Goal: Task Accomplishment & Management: Manage account settings

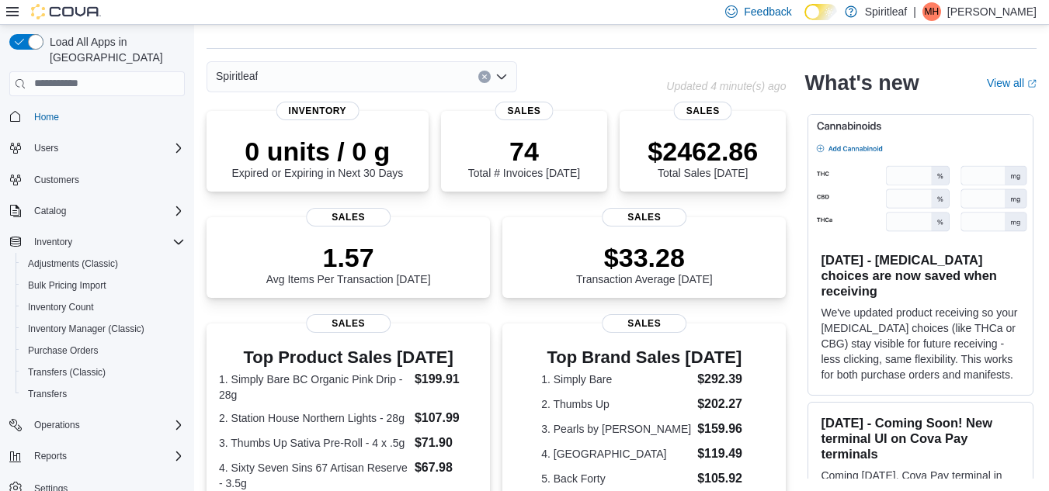
scroll to position [435, 0]
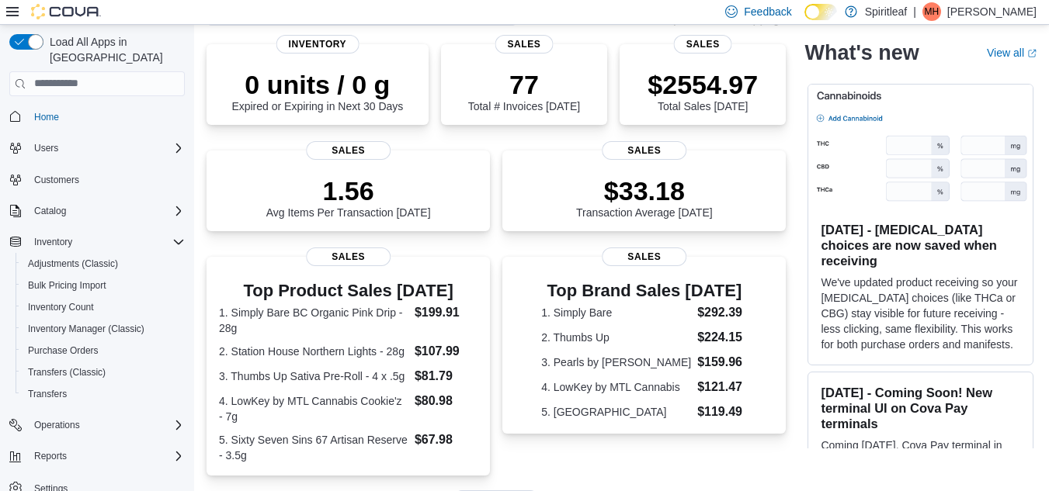
scroll to position [105, 0]
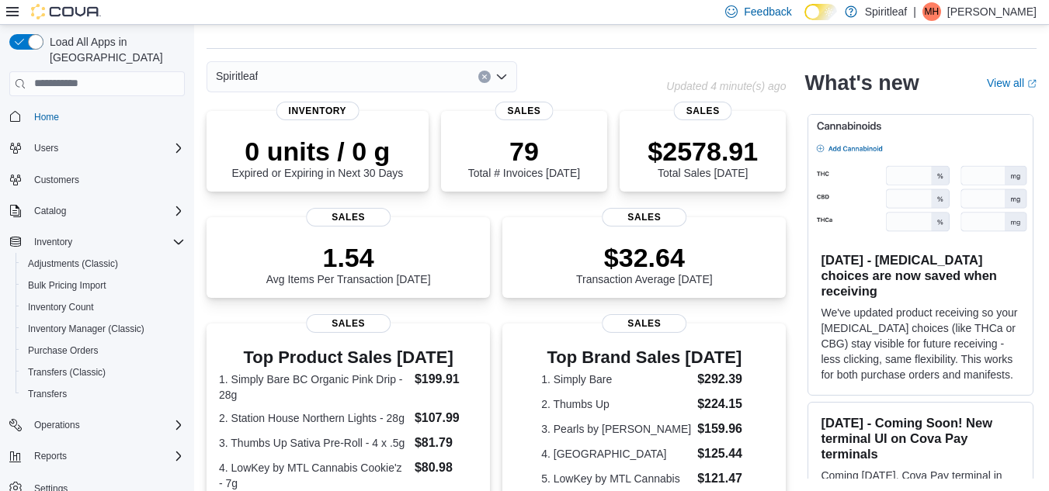
scroll to position [449, 0]
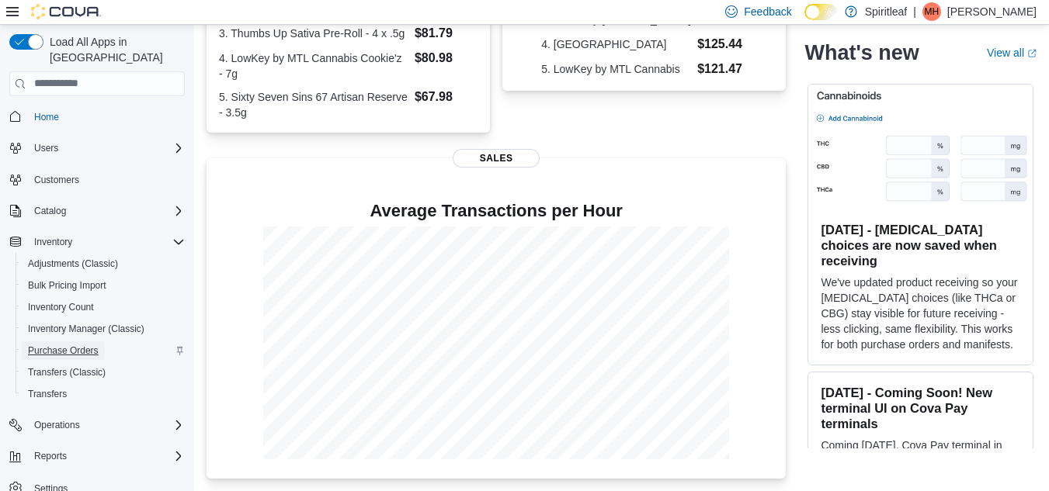
click at [78, 345] on span "Purchase Orders" at bounding box center [63, 351] width 71 height 12
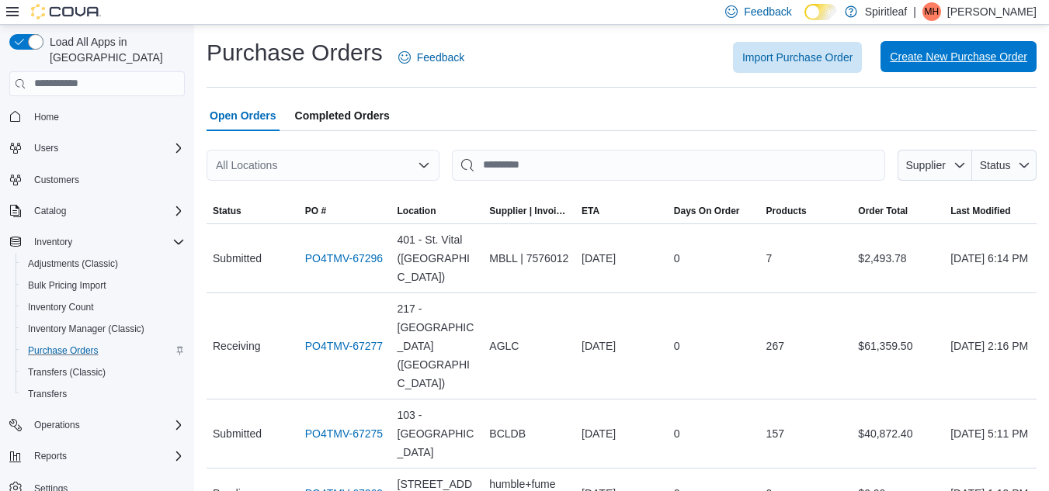
click at [953, 58] on span "Create New Purchase Order" at bounding box center [958, 57] width 137 height 16
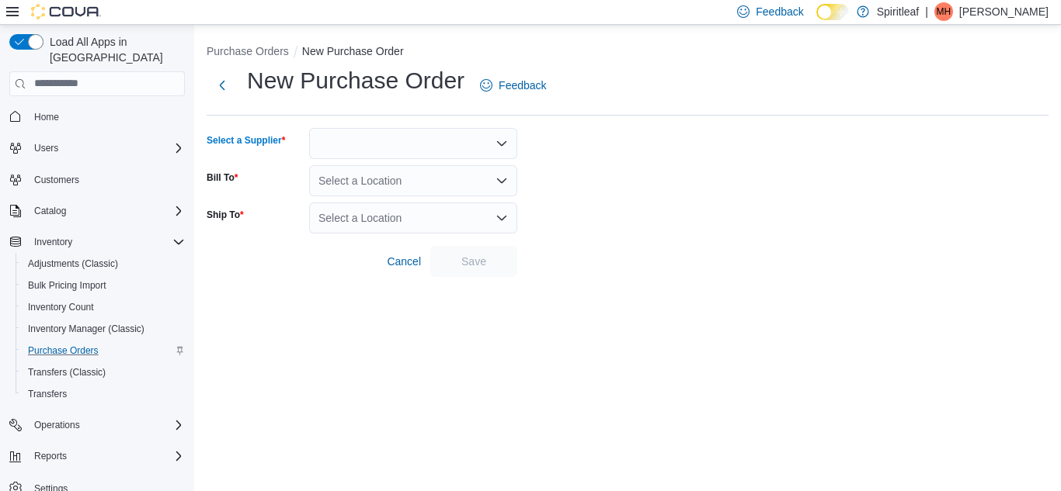
click at [412, 144] on div at bounding box center [413, 143] width 208 height 31
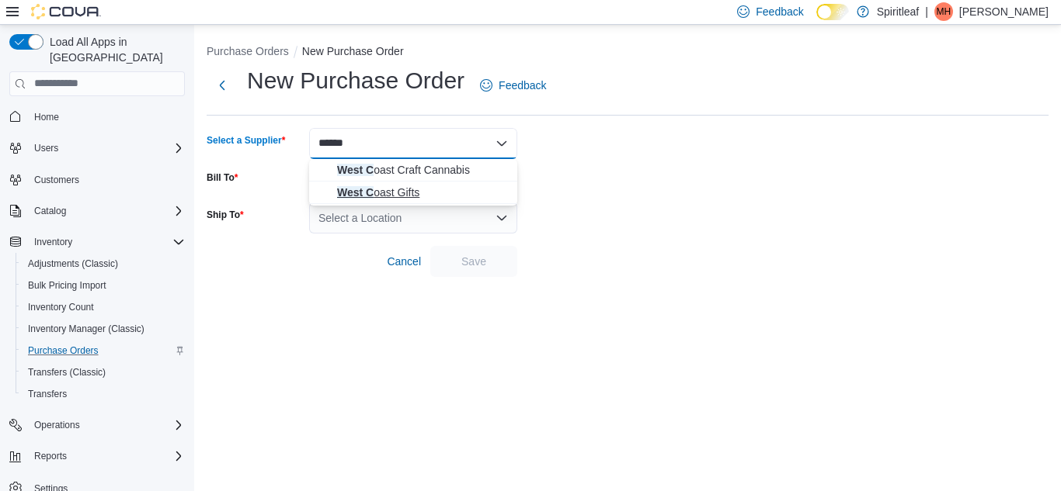
type input "******"
click at [412, 188] on span "West C oast Gifts" at bounding box center [422, 193] width 171 height 16
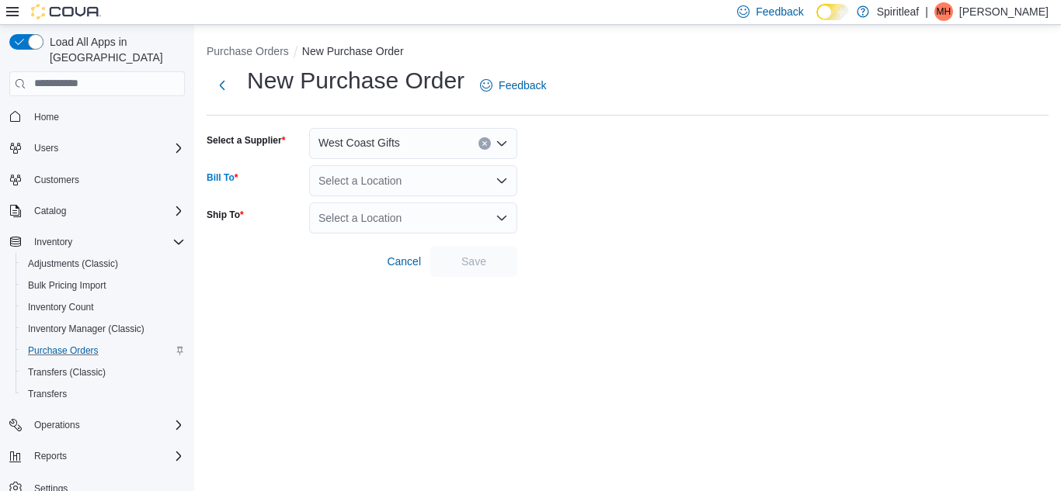
click at [416, 182] on div "Select a Location" at bounding box center [413, 180] width 208 height 31
type input "***"
click at [453, 207] on span "[STREET_ADDRESS]" at bounding box center [437, 208] width 107 height 16
click at [447, 218] on div "Select a Location" at bounding box center [413, 218] width 208 height 31
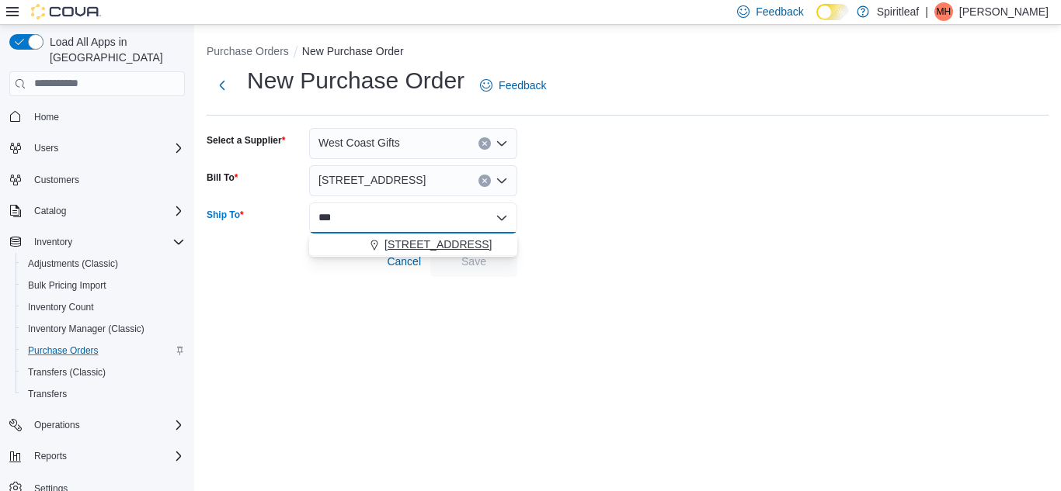
type input "***"
click at [446, 246] on span "[STREET_ADDRESS]" at bounding box center [437, 245] width 107 height 16
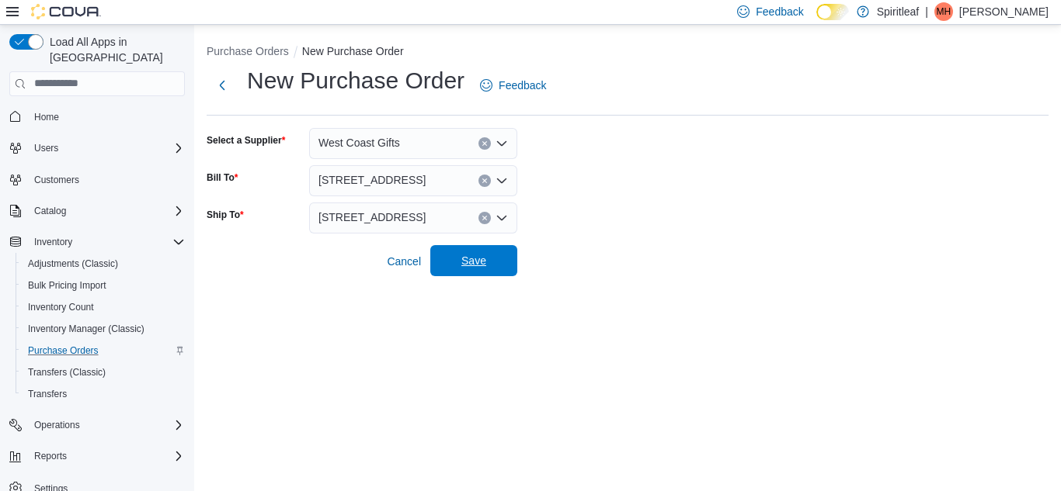
click at [499, 263] on span "Save" at bounding box center [473, 260] width 68 height 31
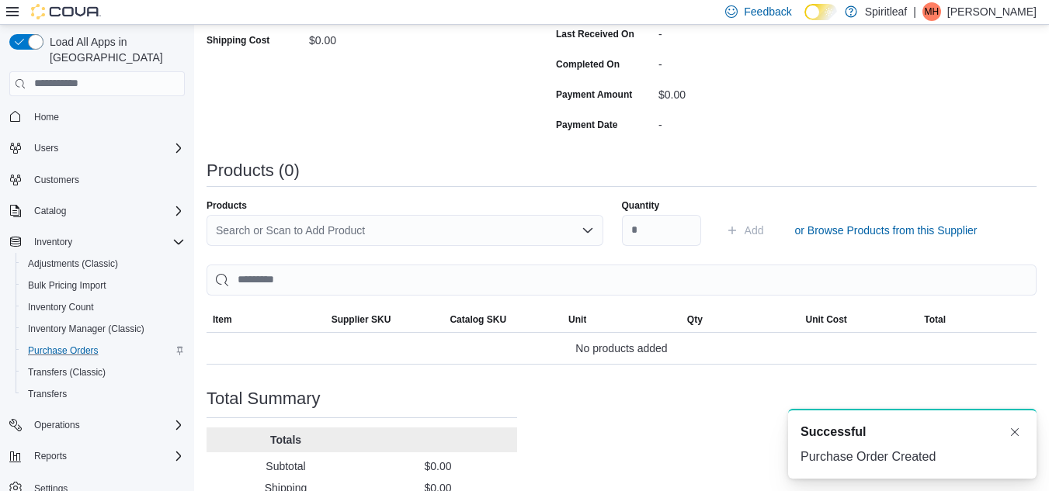
scroll to position [427, 0]
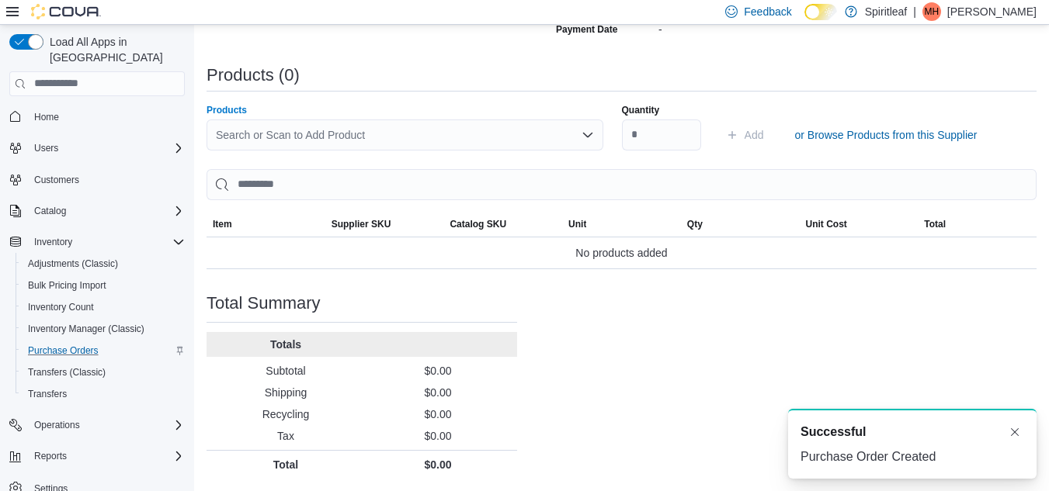
click at [300, 142] on div "Search or Scan to Add Product" at bounding box center [405, 135] width 397 height 31
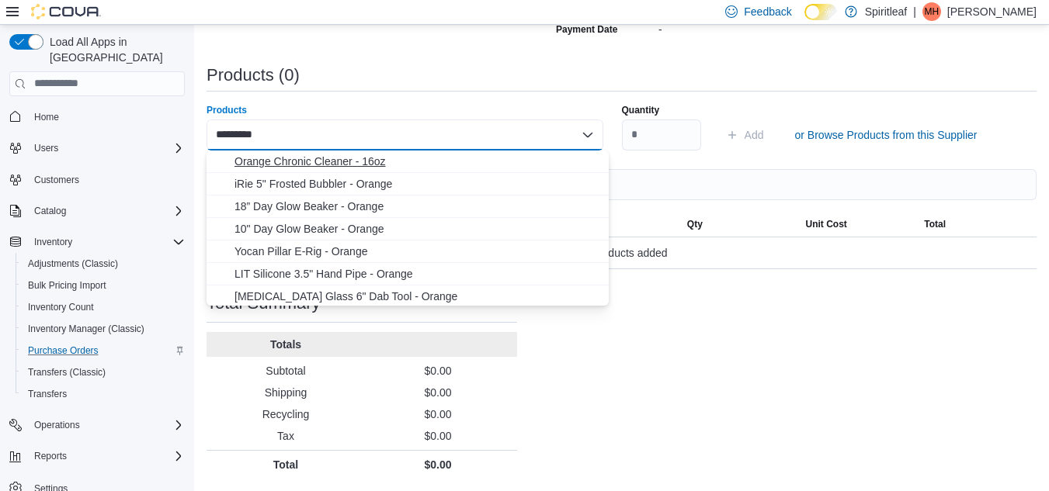
type input "*********"
click at [338, 159] on span "Orange Chronic Cleaner - 16oz" at bounding box center [416, 162] width 365 height 16
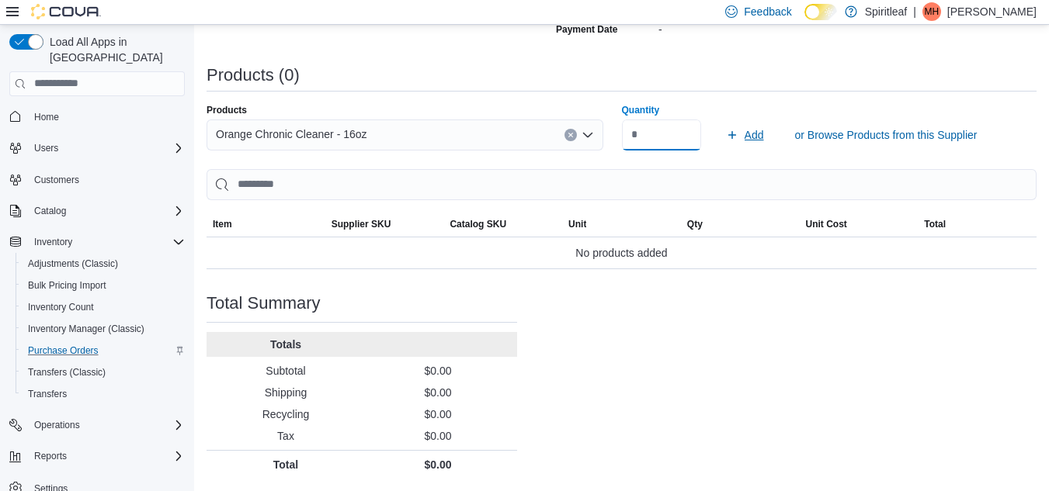
type input "**"
click at [756, 134] on span "Add" at bounding box center [754, 135] width 19 height 16
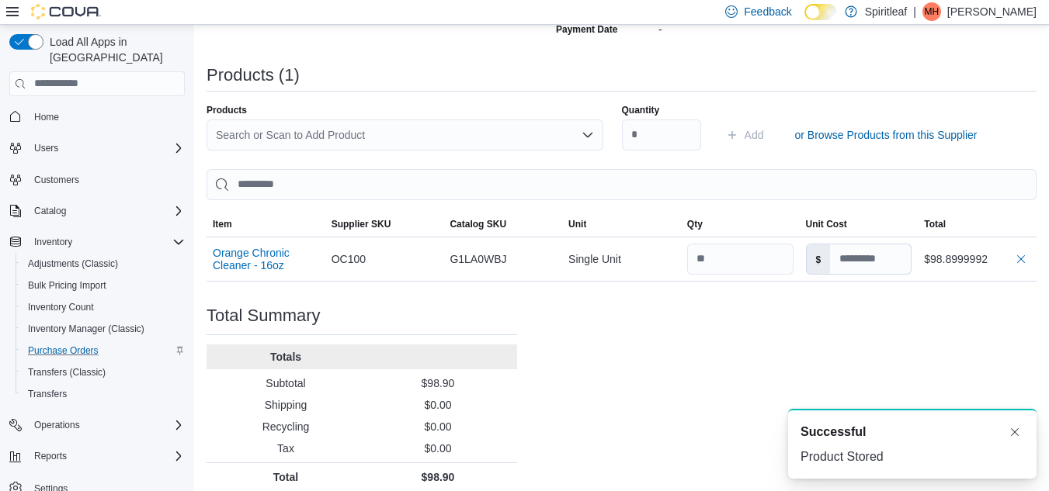
scroll to position [0, 0]
click at [390, 131] on div "Search or Scan to Add Product" at bounding box center [405, 135] width 397 height 31
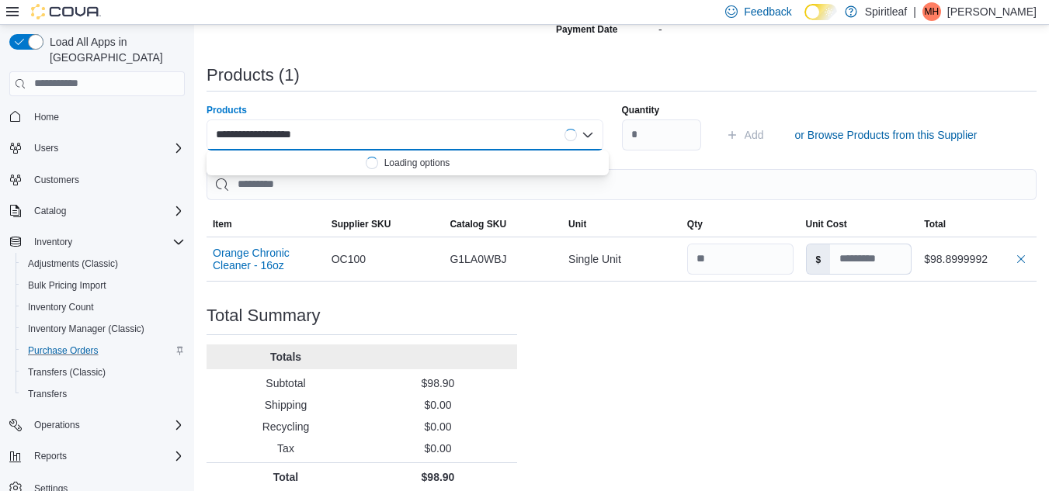
type input "**********"
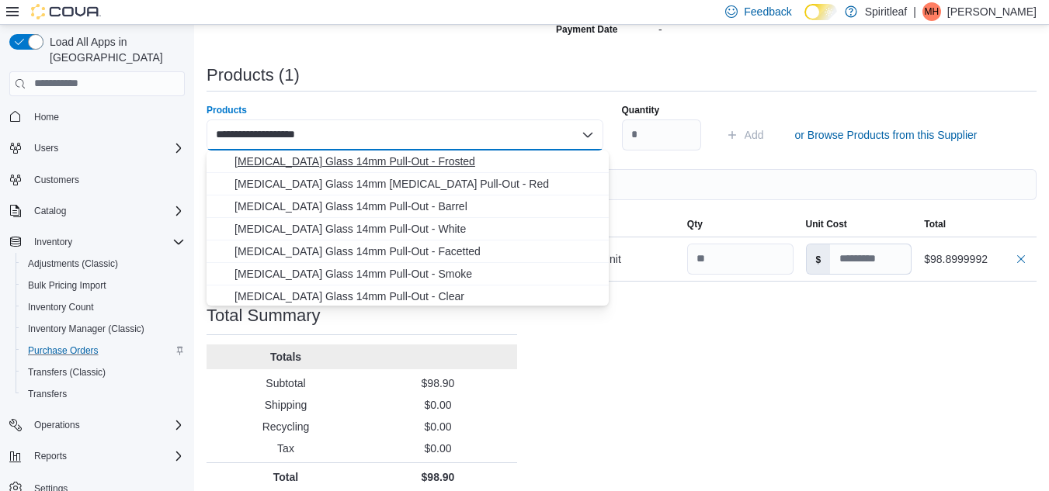
click at [365, 161] on span "[MEDICAL_DATA] Glass 14mm Pull-Out - Frosted" at bounding box center [416, 162] width 365 height 16
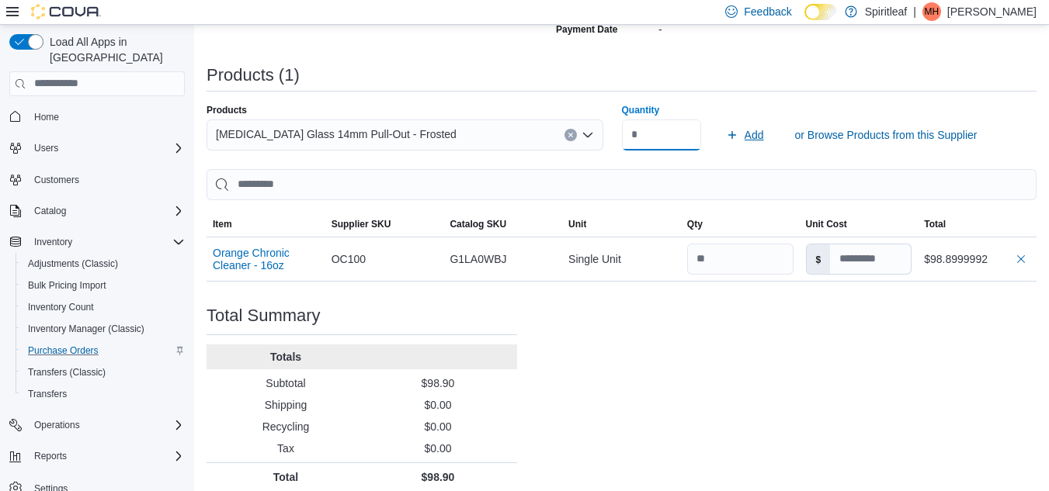
type input "*"
click at [764, 136] on span "Add" at bounding box center [754, 135] width 19 height 16
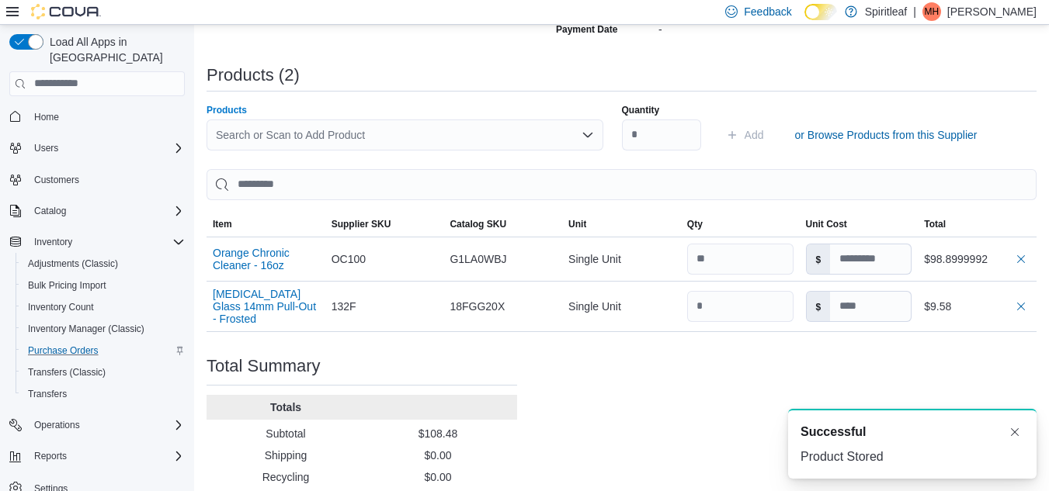
click at [300, 137] on div "Search or Scan to Add Product" at bounding box center [405, 135] width 397 height 31
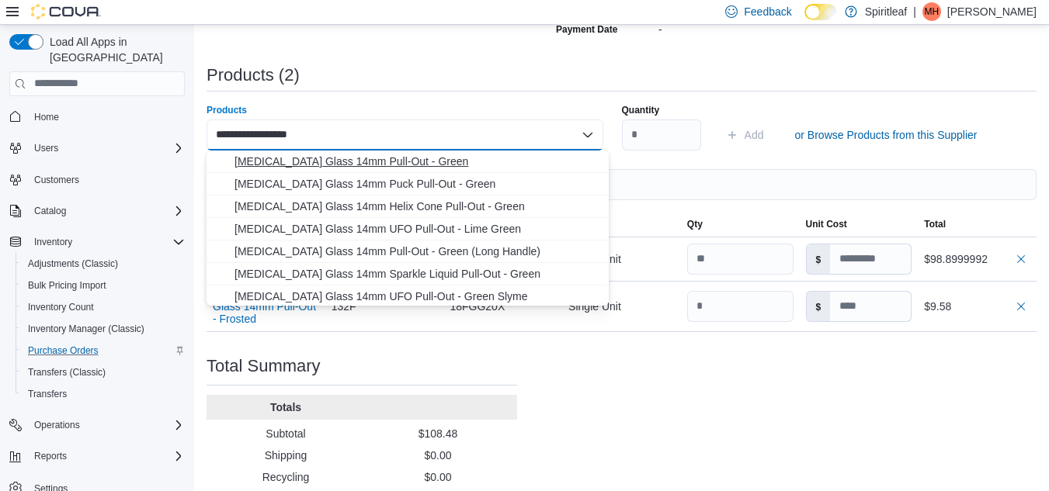
type input "**********"
click at [376, 164] on span "[MEDICAL_DATA] Glass 14mm Pull-Out - Green" at bounding box center [416, 162] width 365 height 16
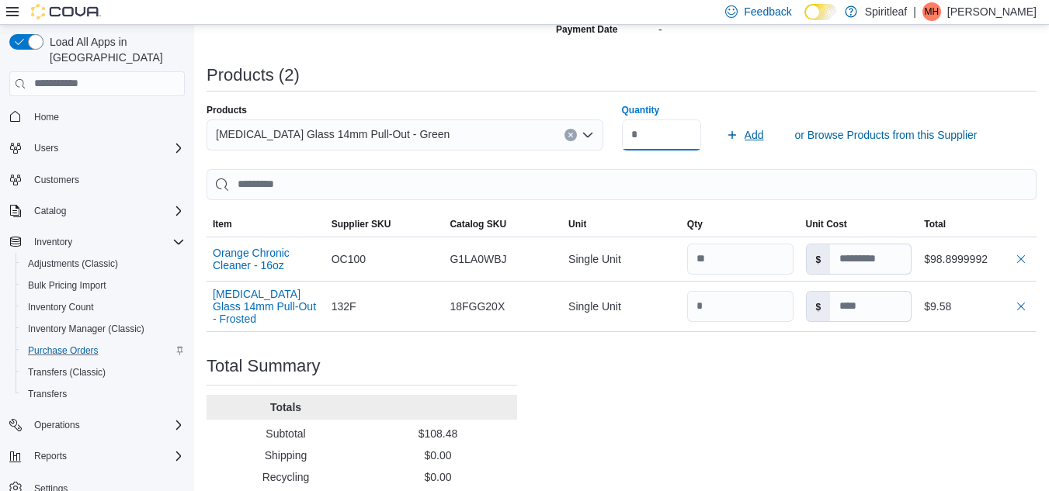
type input "*"
click at [761, 127] on span "Add" at bounding box center [754, 135] width 19 height 16
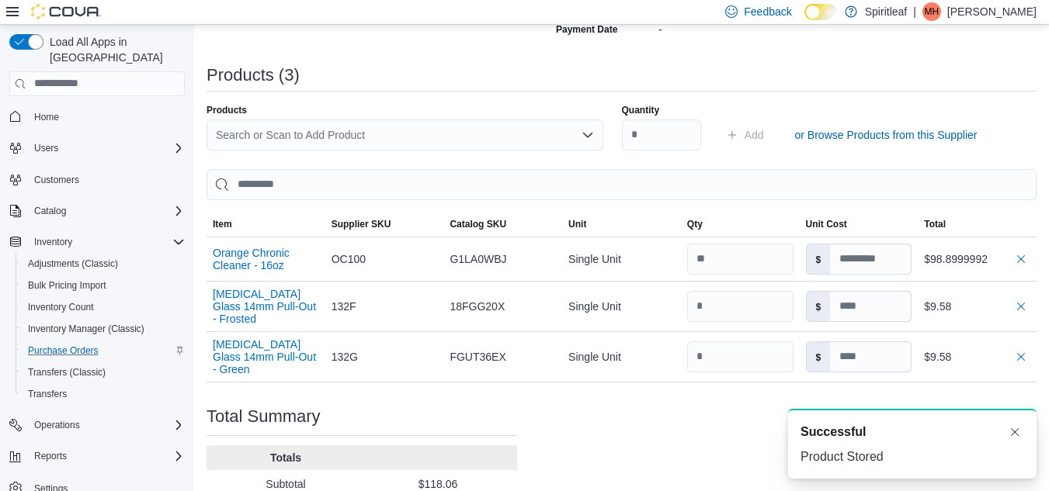
click at [375, 134] on div "Search or Scan to Add Product" at bounding box center [405, 135] width 397 height 31
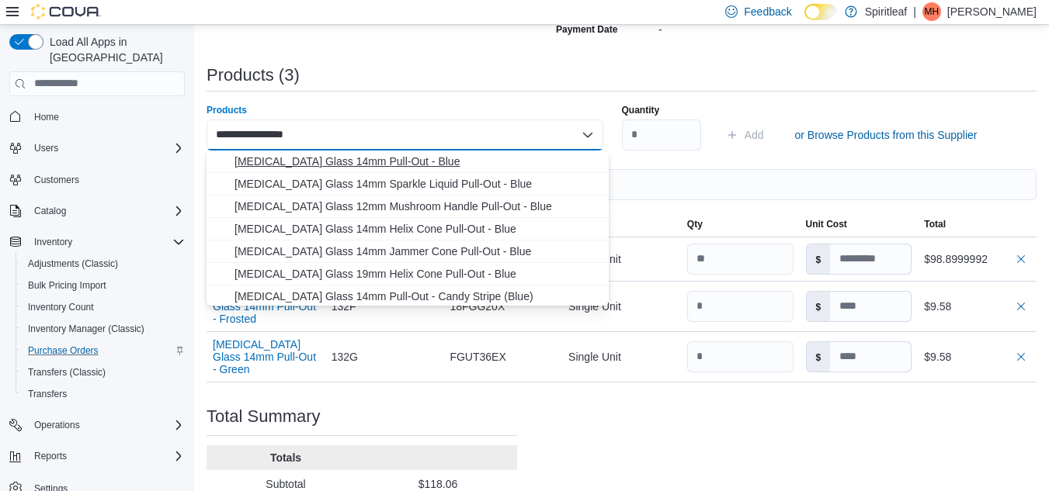
type input "**********"
click at [389, 161] on span "[MEDICAL_DATA] Glass 14mm Pull-Out - Blue" at bounding box center [416, 162] width 365 height 16
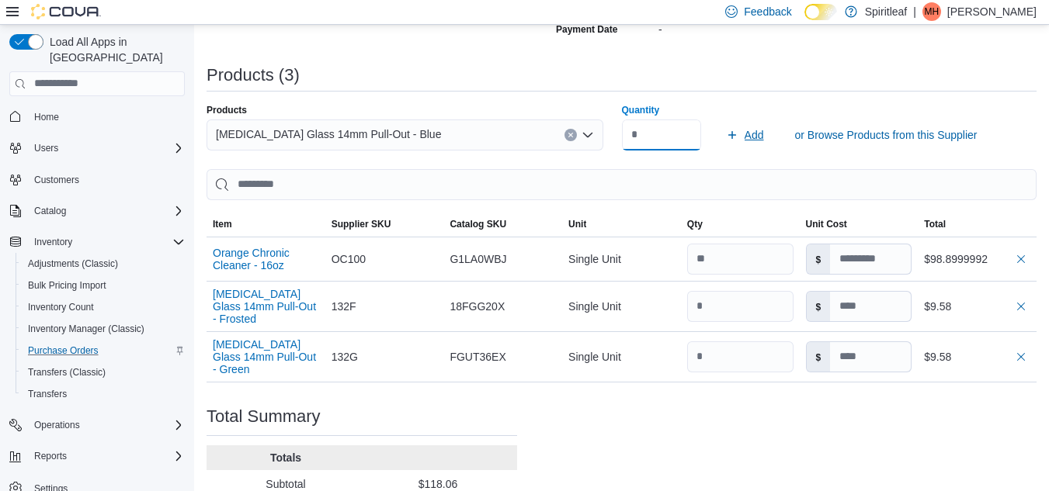
type input "*"
click at [764, 136] on span "Add" at bounding box center [754, 135] width 19 height 16
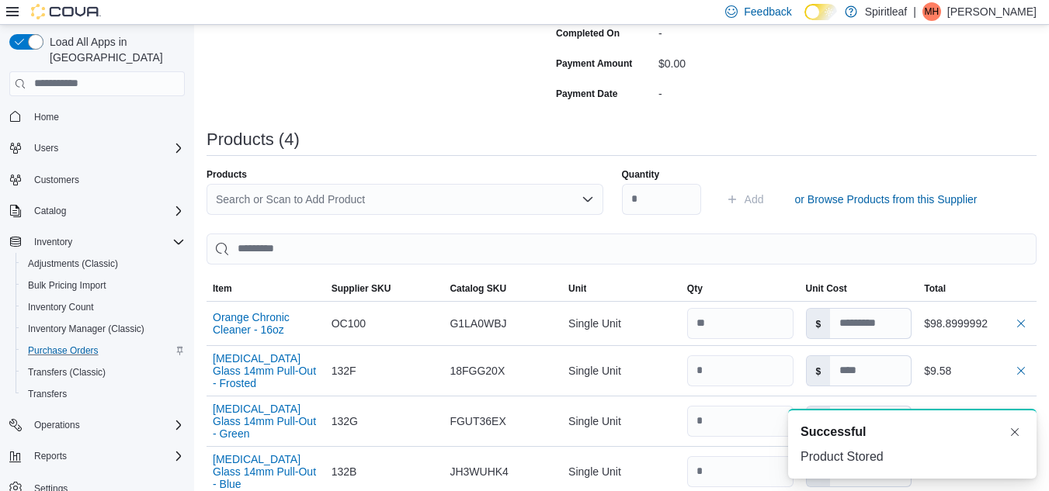
scroll to position [362, 0]
click at [352, 200] on div "Search or Scan to Add Product" at bounding box center [405, 200] width 397 height 31
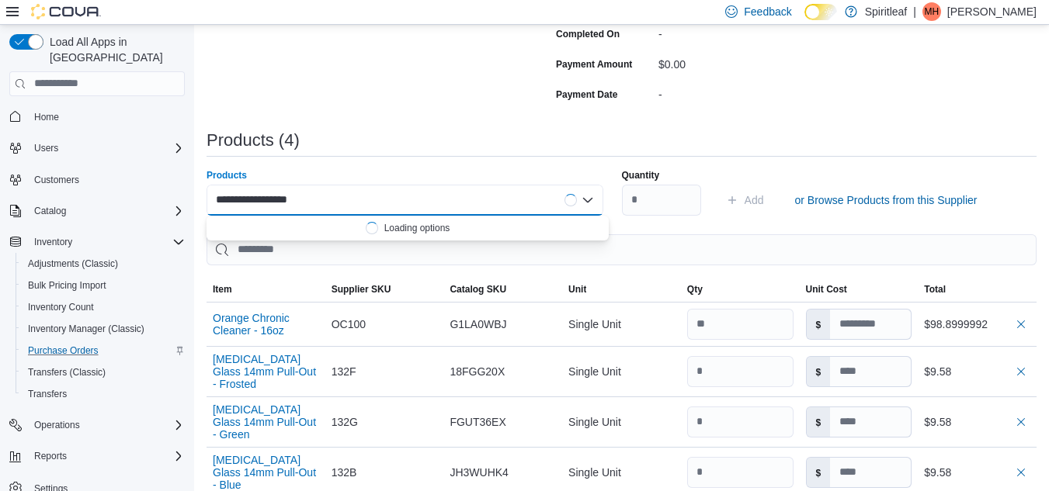
type input "**********"
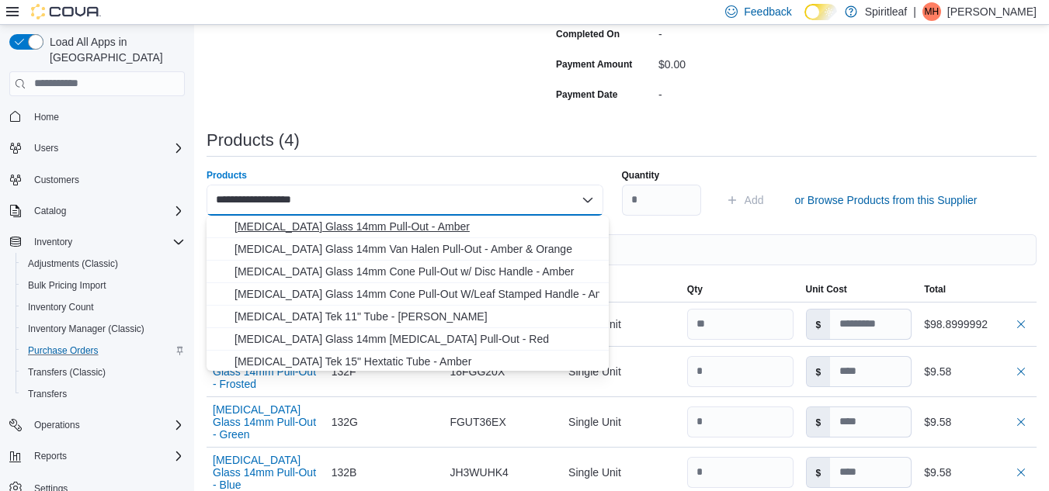
click at [365, 222] on span "[MEDICAL_DATA] Glass 14mm Pull-Out - Amber" at bounding box center [416, 227] width 365 height 16
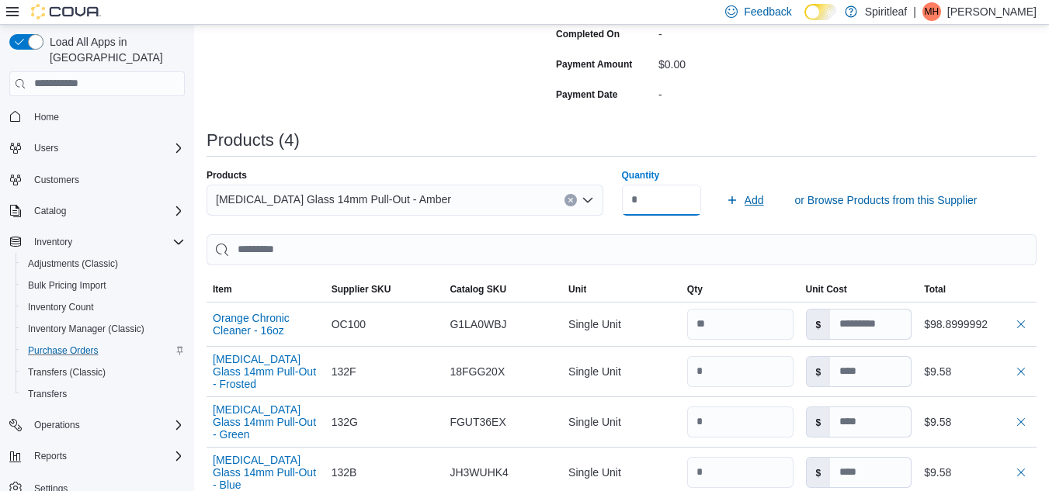
type input "*"
click at [748, 204] on span "Add" at bounding box center [745, 200] width 38 height 31
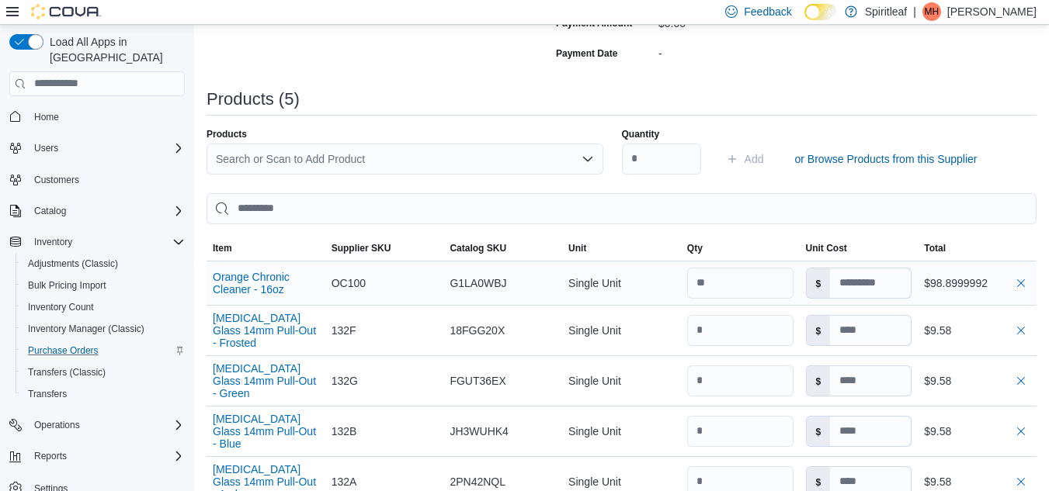
scroll to position [411, 0]
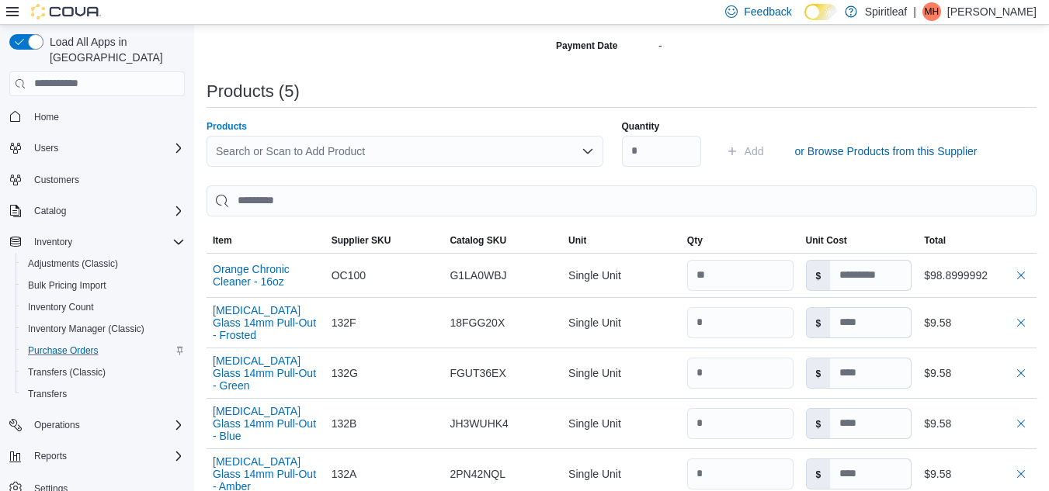
click at [342, 150] on div "Search or Scan to Add Product" at bounding box center [405, 151] width 397 height 31
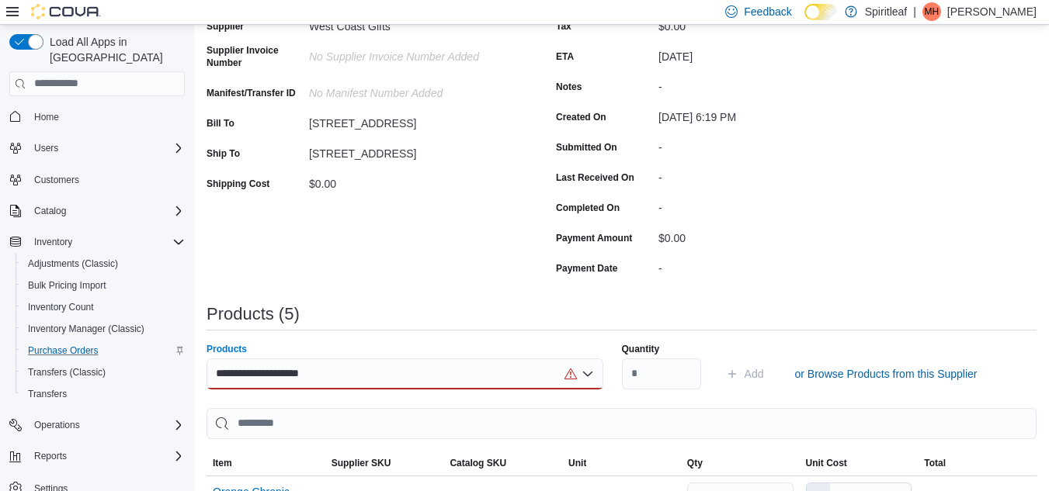
scroll to position [185, 0]
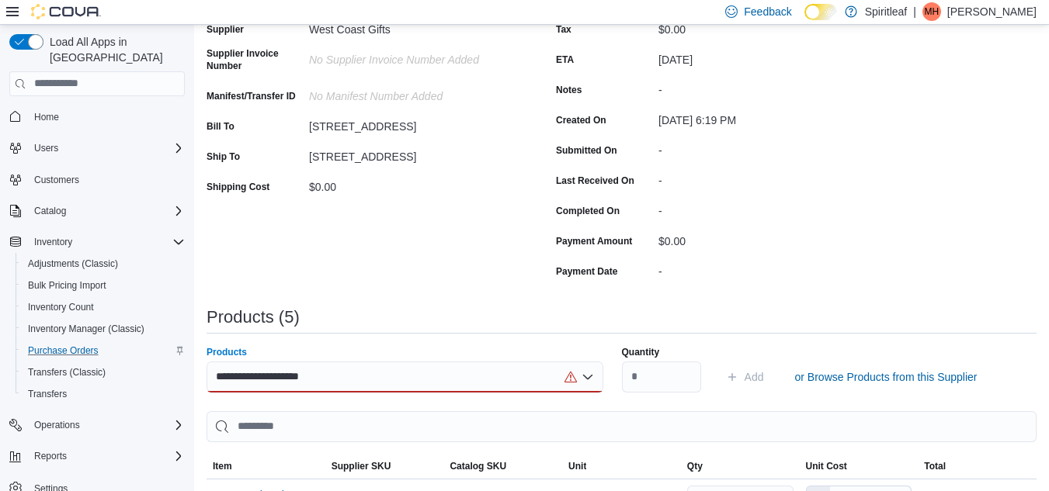
type input "**********"
click at [351, 372] on div "**********" at bounding box center [405, 377] width 397 height 31
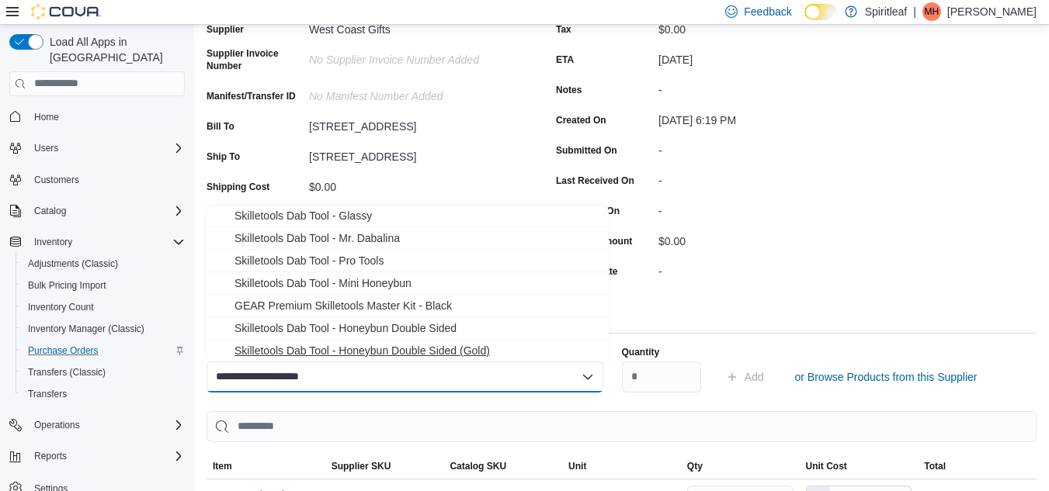
scroll to position [0, 0]
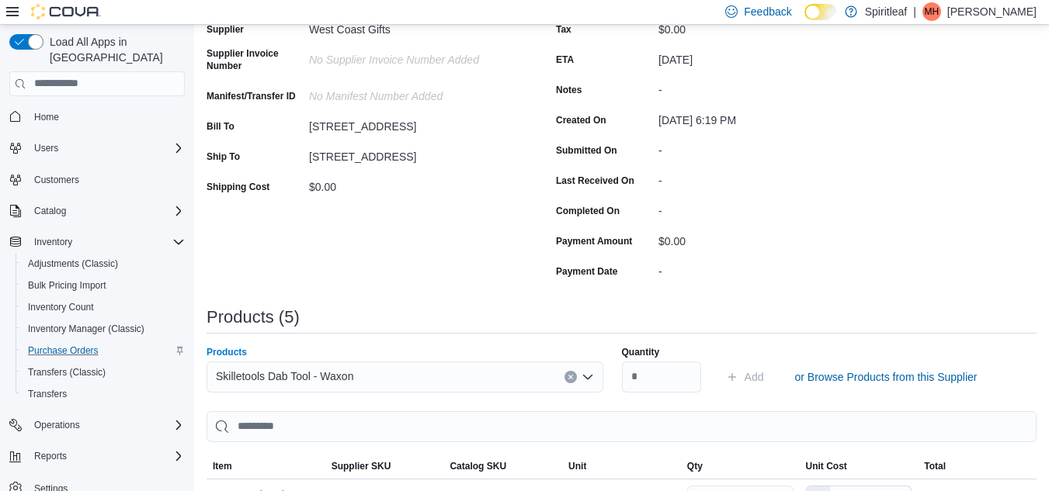
click at [387, 382] on div "Skilletools Dab Tool - Waxon" at bounding box center [405, 377] width 397 height 31
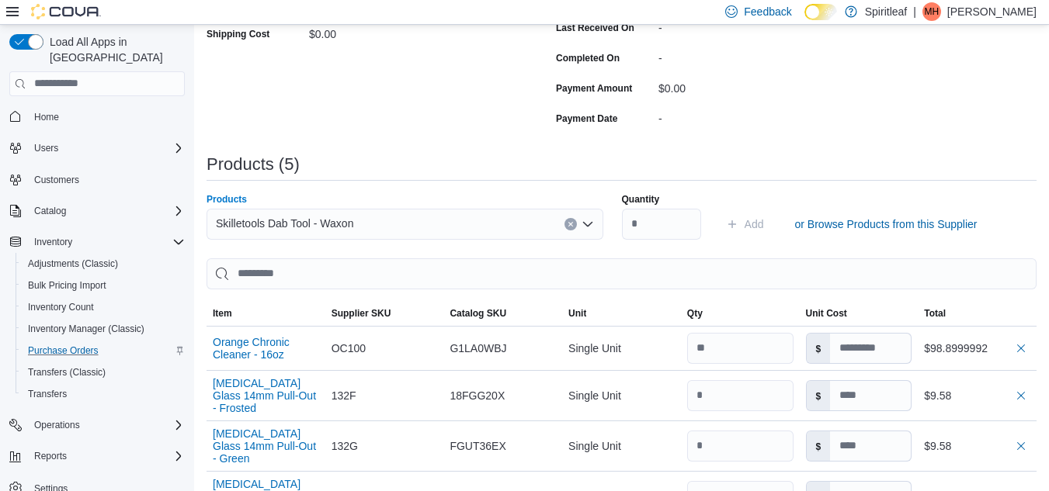
scroll to position [339, 0]
click at [384, 225] on div "Skilletools Dab Tool - Waxon" at bounding box center [405, 222] width 397 height 31
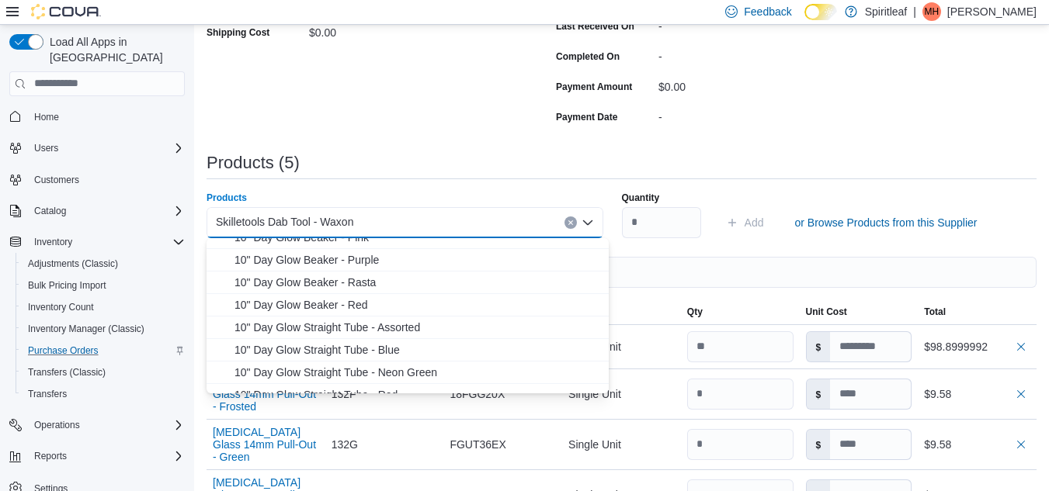
scroll to position [168, 0]
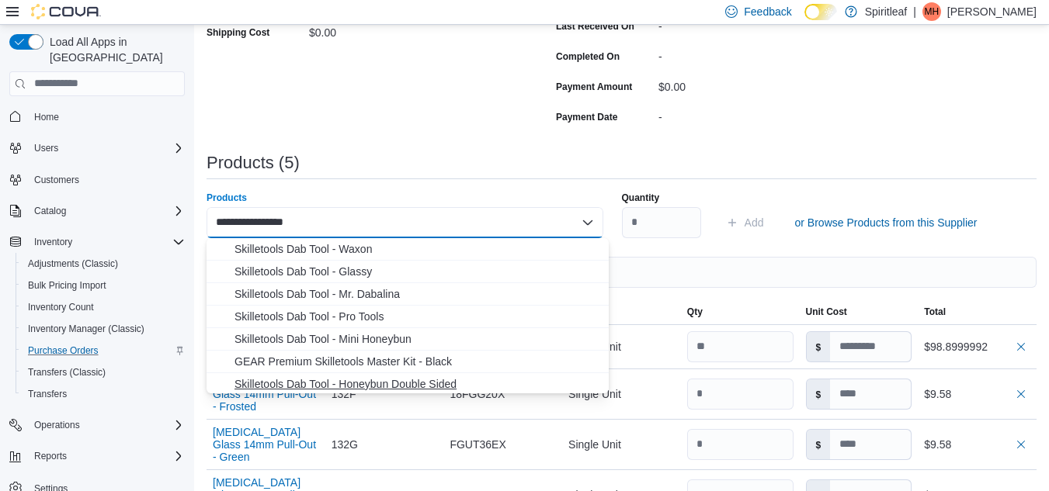
type input "**********"
click at [399, 383] on span "Skilletools Dab Tool - Honeybun Double Sided" at bounding box center [416, 385] width 365 height 16
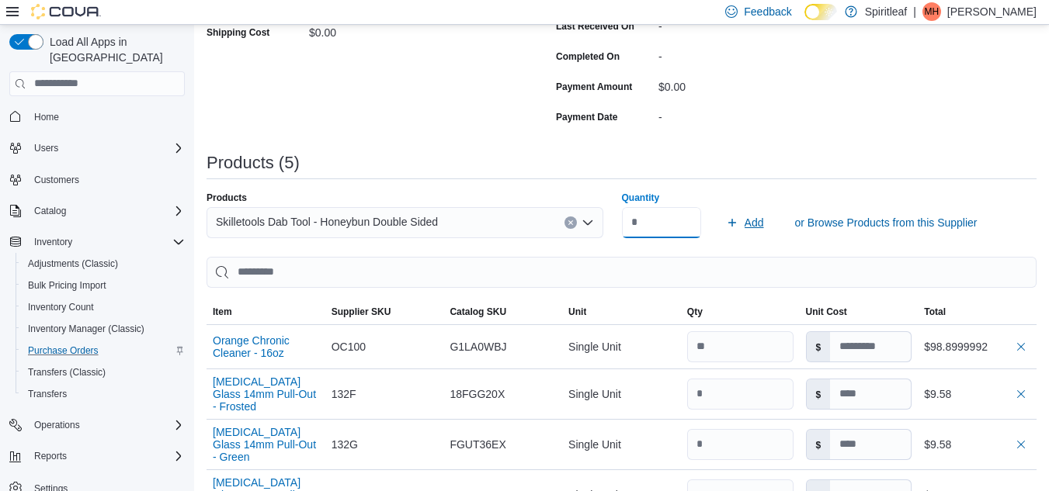
type input "*"
click at [755, 223] on span "Add" at bounding box center [754, 223] width 19 height 16
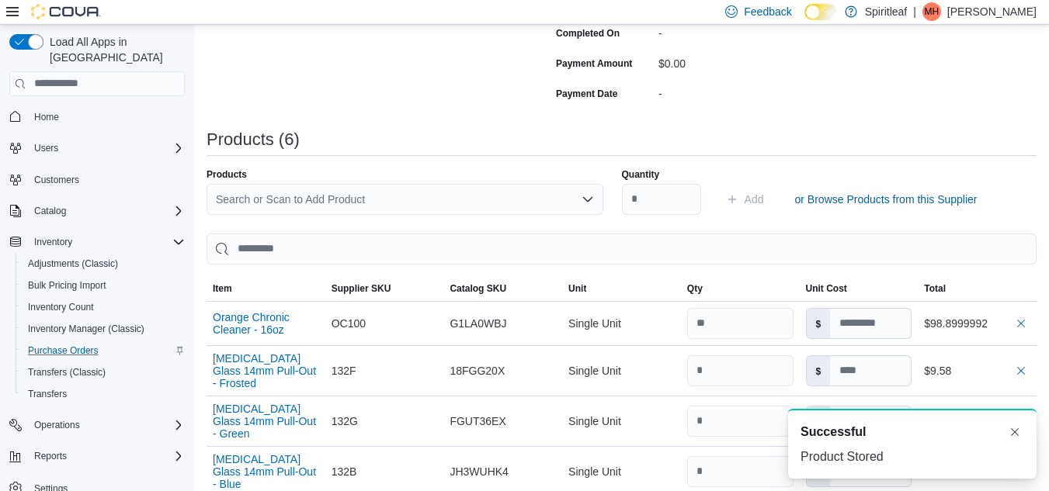
scroll to position [362, 0]
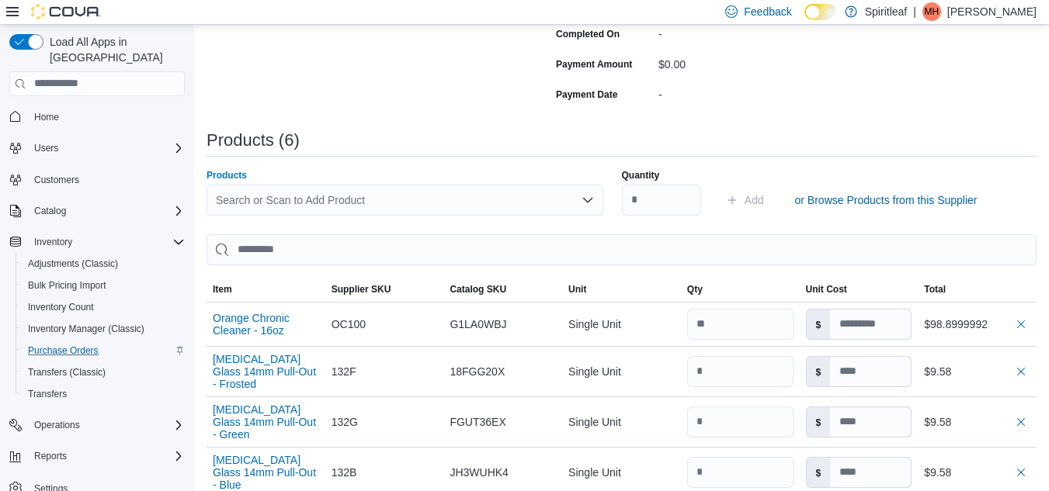
click at [400, 196] on div "Search or Scan to Add Product" at bounding box center [405, 200] width 397 height 31
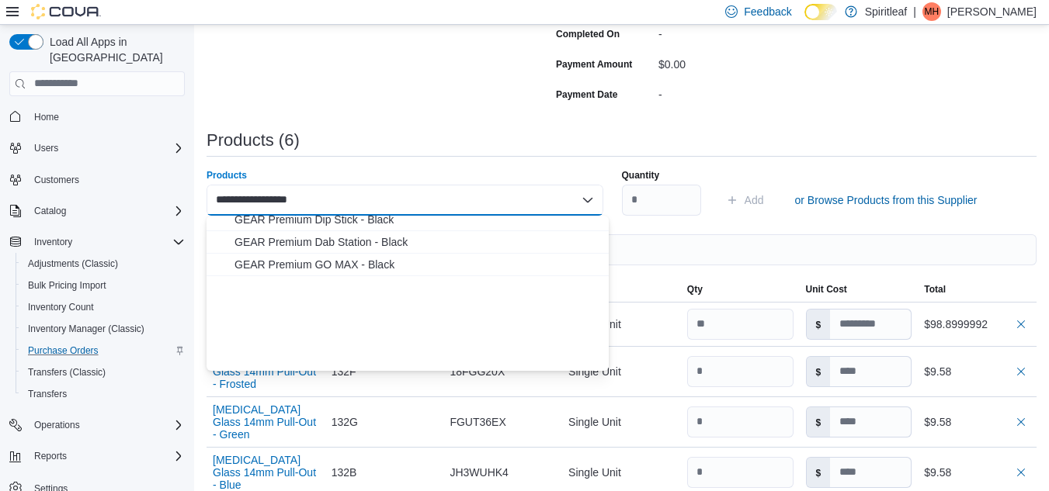
scroll to position [0, 0]
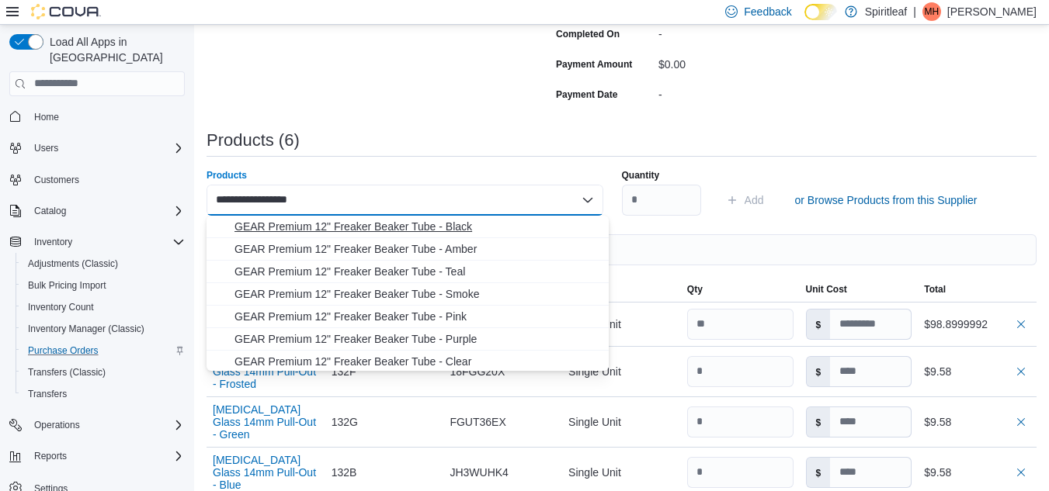
type input "**********"
click at [415, 225] on span "GEAR Premium 12" Freaker Beaker Tube - Black" at bounding box center [416, 227] width 365 height 16
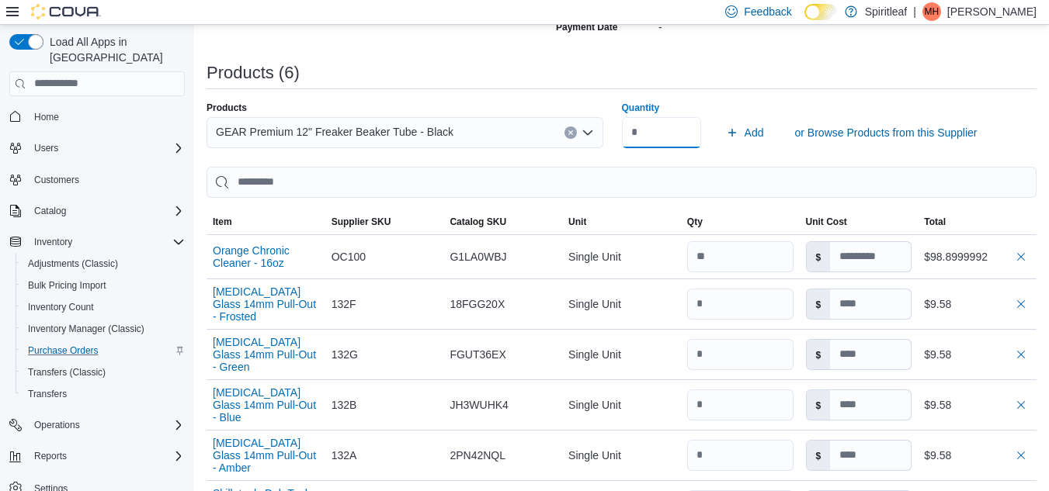
scroll to position [430, 0]
type input "*"
click at [763, 137] on span "Add" at bounding box center [754, 132] width 19 height 16
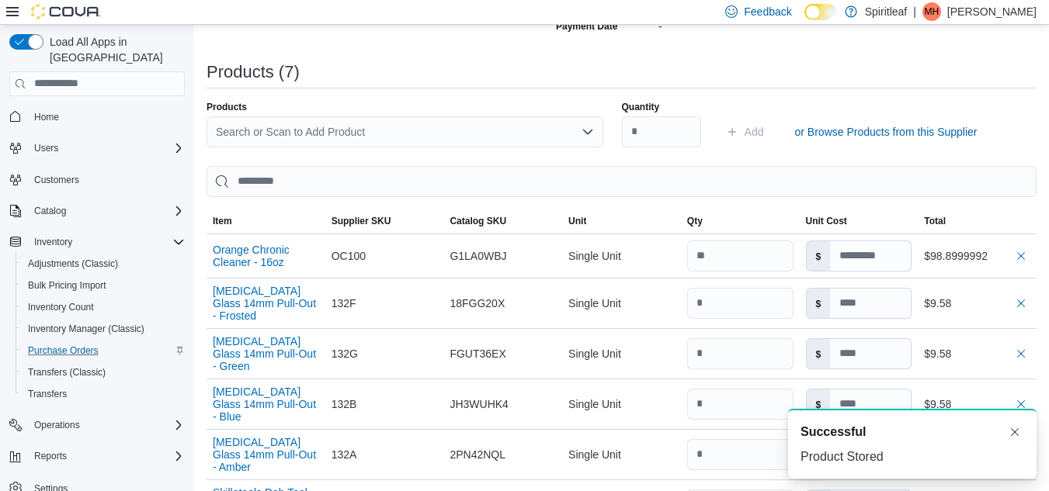
scroll to position [0, 0]
click at [434, 131] on div "Search or Scan to Add Product" at bounding box center [405, 131] width 397 height 31
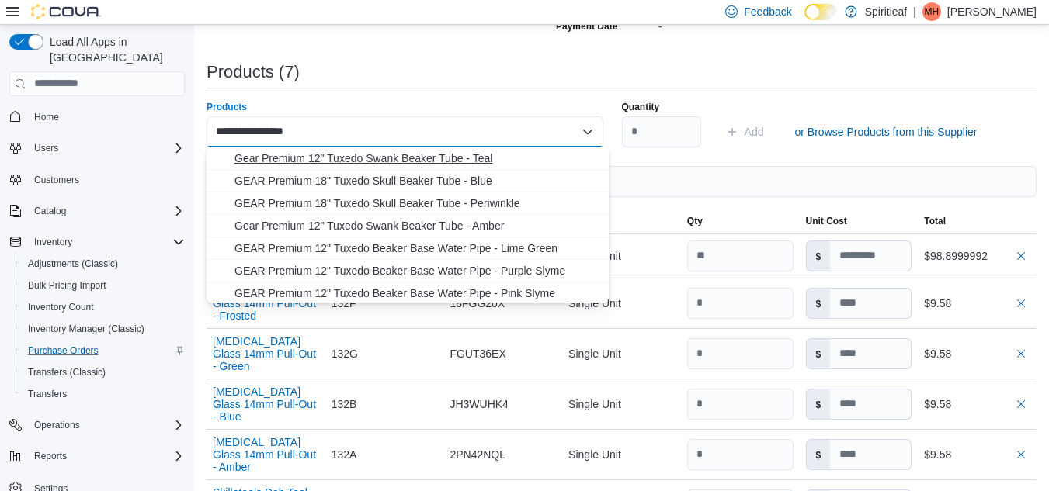
type input "**********"
click at [416, 162] on span "Gear Premium 12" Tuxedo Swank Beaker Tube - Teal" at bounding box center [416, 159] width 365 height 16
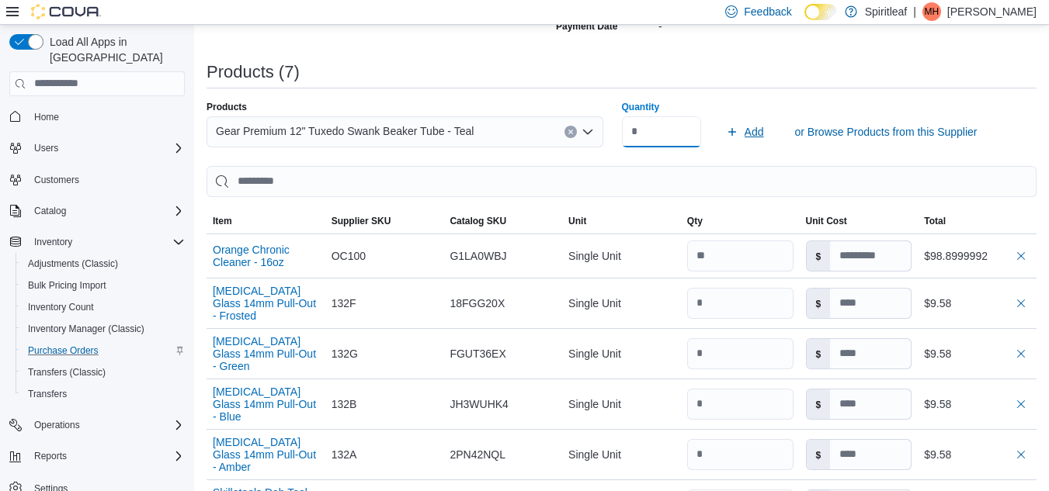
type input "*"
click at [758, 130] on span "Add" at bounding box center [754, 132] width 19 height 16
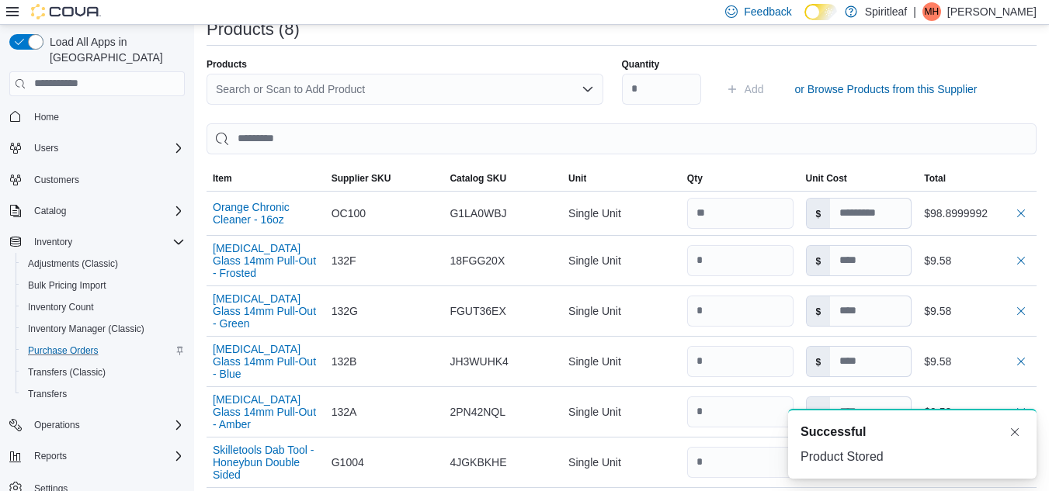
scroll to position [470, 0]
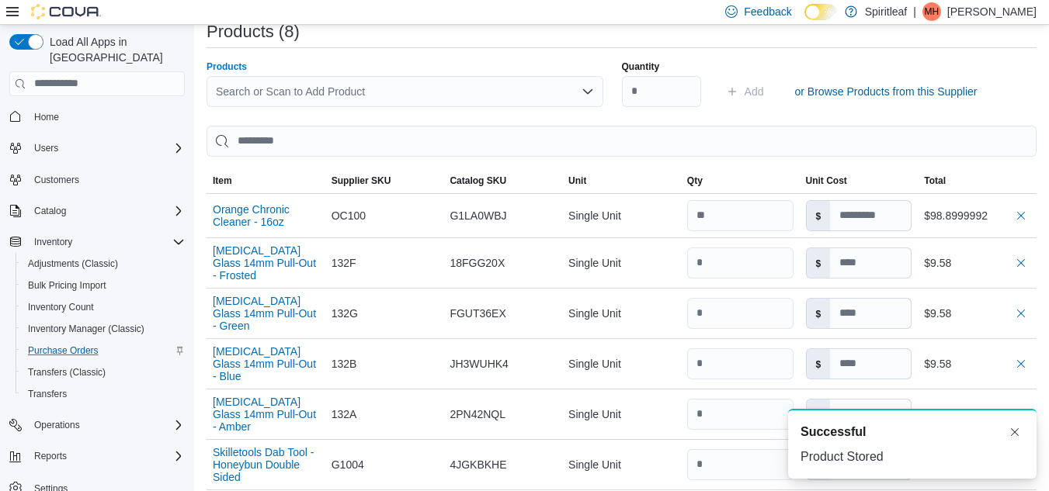
click at [404, 102] on div "Search or Scan to Add Product" at bounding box center [405, 91] width 397 height 31
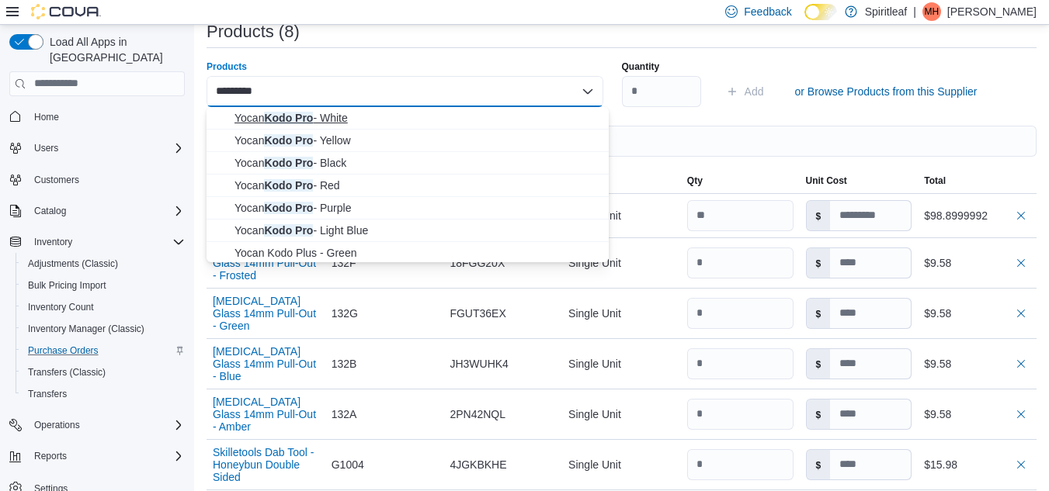
type input "********"
click at [346, 121] on span "Yocan Kodo Pro - White" at bounding box center [416, 118] width 365 height 16
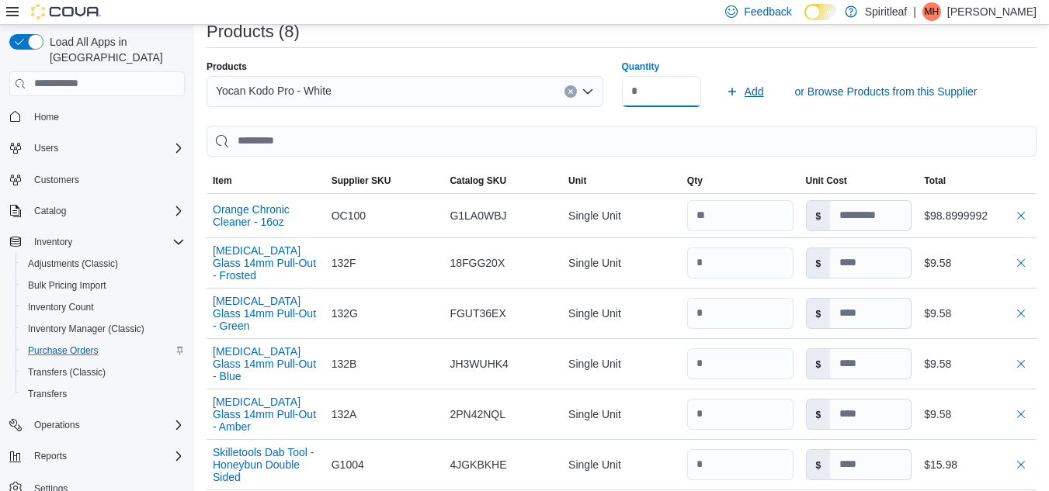
type input "*"
click at [759, 92] on span "Add" at bounding box center [754, 92] width 19 height 16
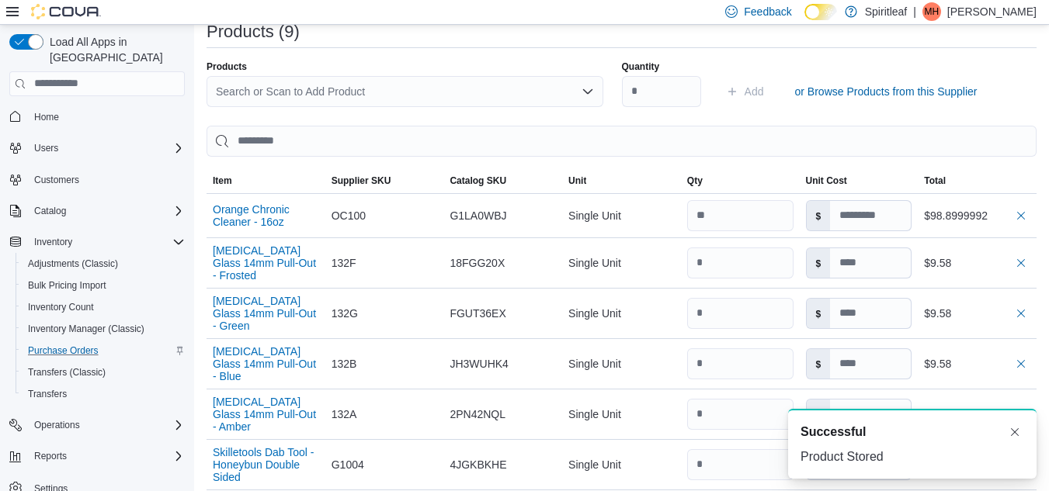
scroll to position [0, 0]
click at [336, 96] on div "Search or Scan to Add Product" at bounding box center [405, 91] width 397 height 31
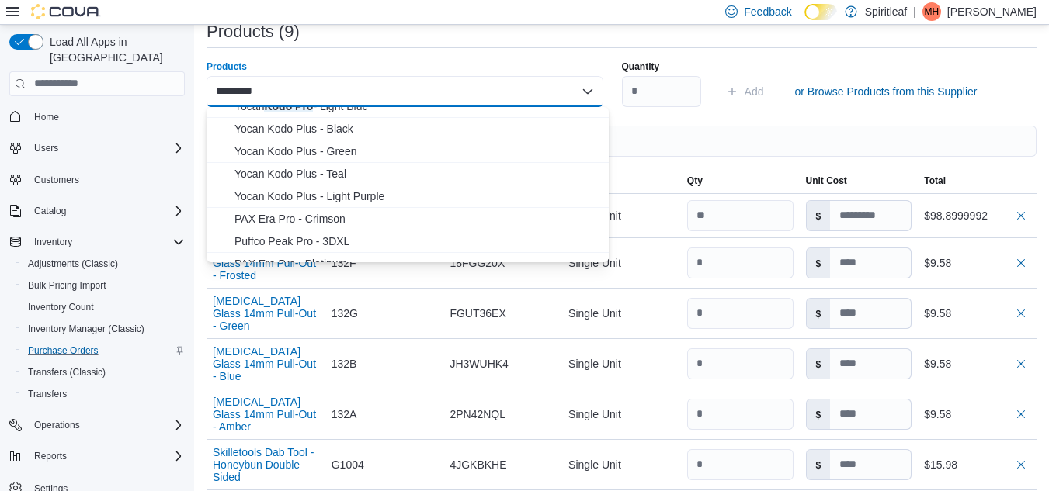
scroll to position [102, 0]
type input "********"
click at [348, 174] on span "Yocan Kodo Plus - Teal" at bounding box center [416, 173] width 365 height 16
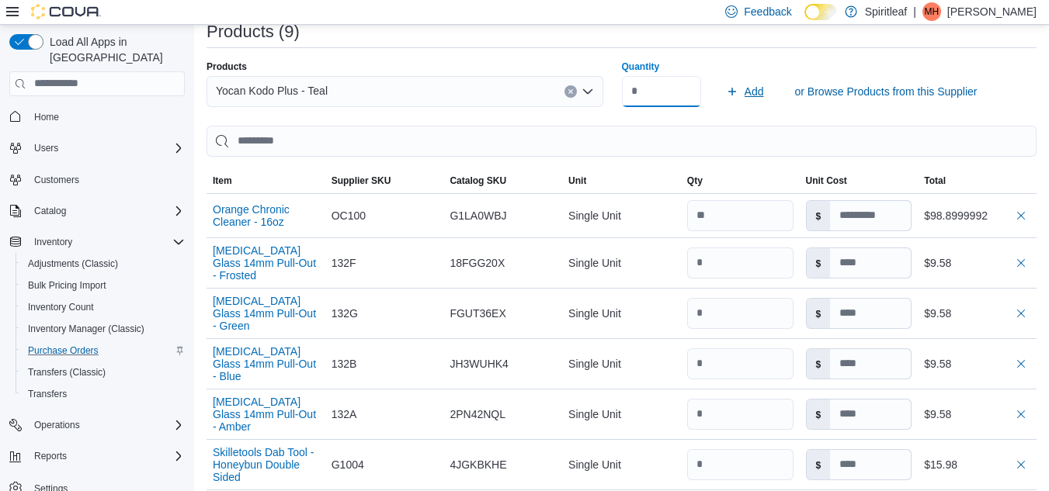
type input "*"
click at [754, 93] on span "Add" at bounding box center [754, 92] width 19 height 16
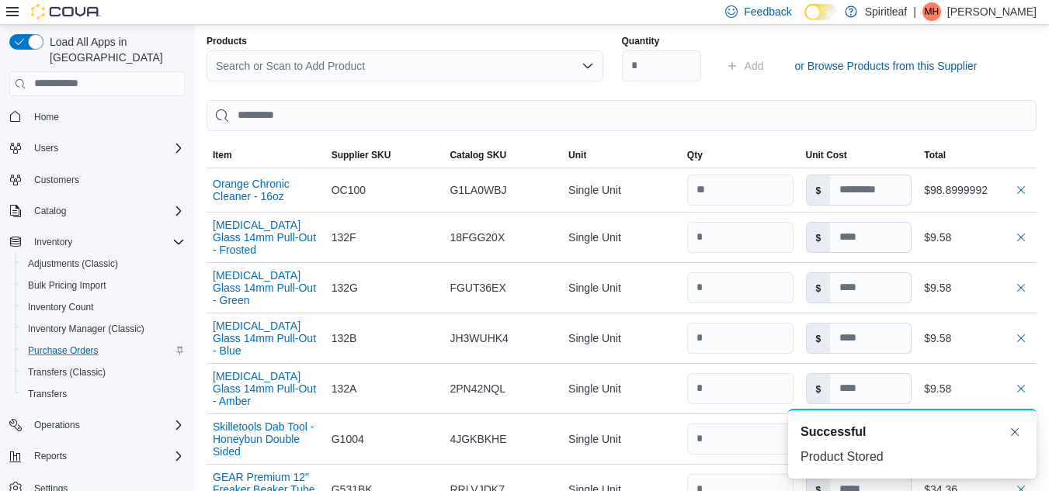
scroll to position [495, 0]
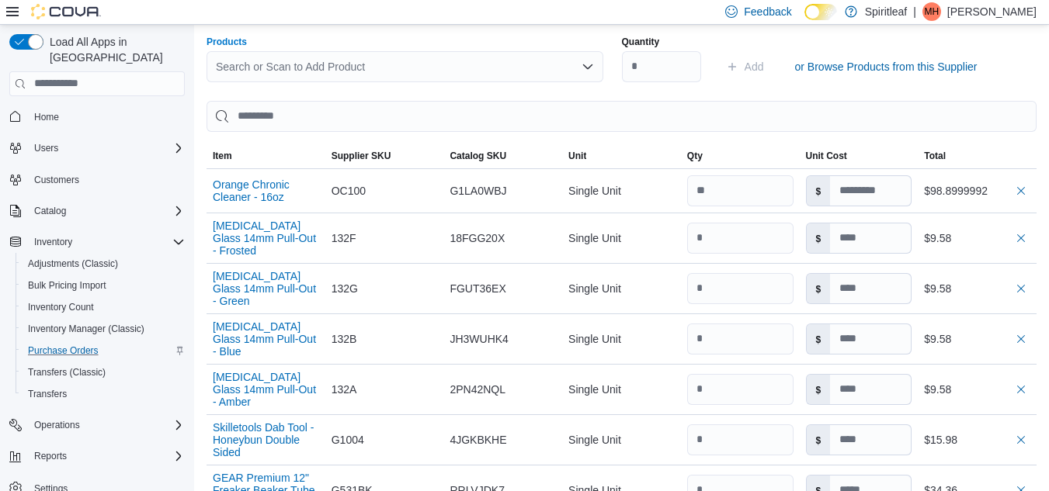
click at [378, 73] on div "Search or Scan to Add Product" at bounding box center [405, 66] width 397 height 31
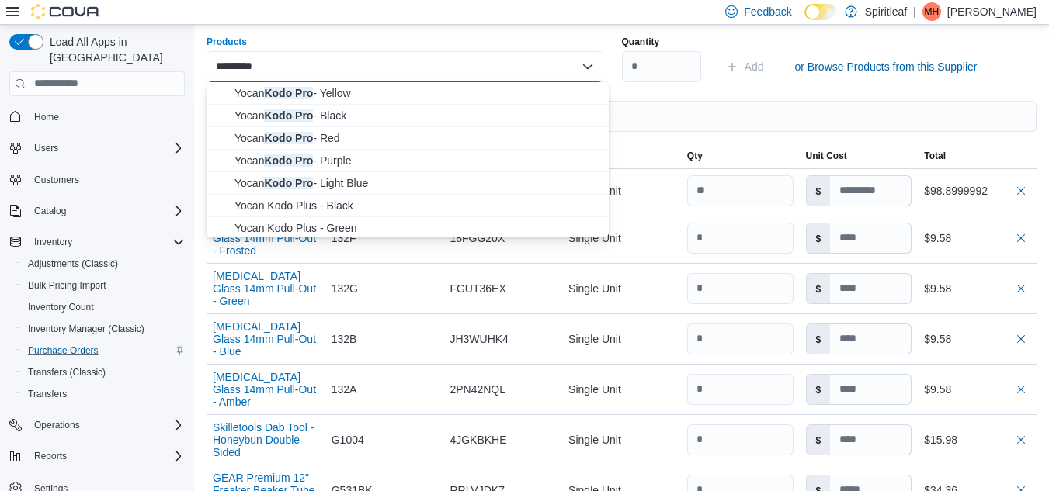
type input "********"
click at [300, 137] on span "Yocan Kodo Pro - Red" at bounding box center [416, 138] width 365 height 16
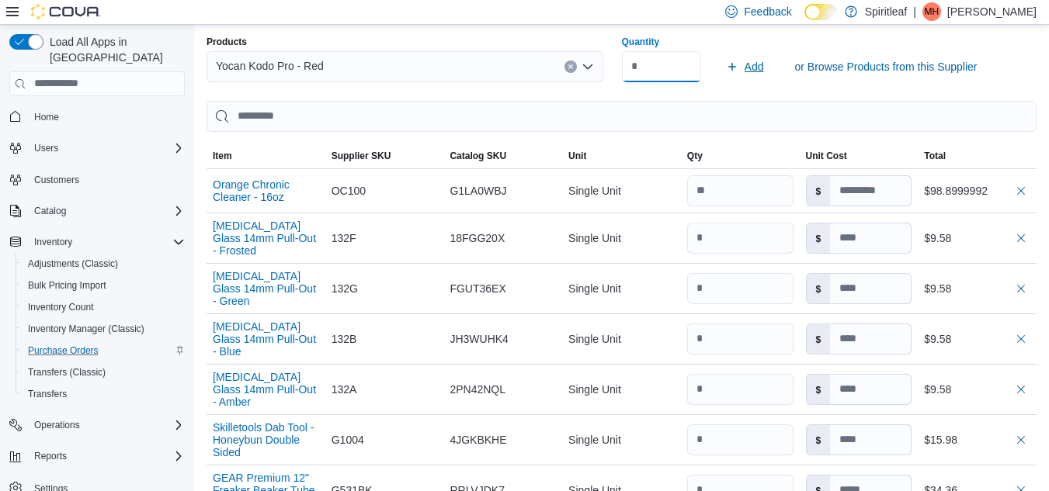
type input "*"
click at [762, 66] on span "Add" at bounding box center [754, 67] width 19 height 16
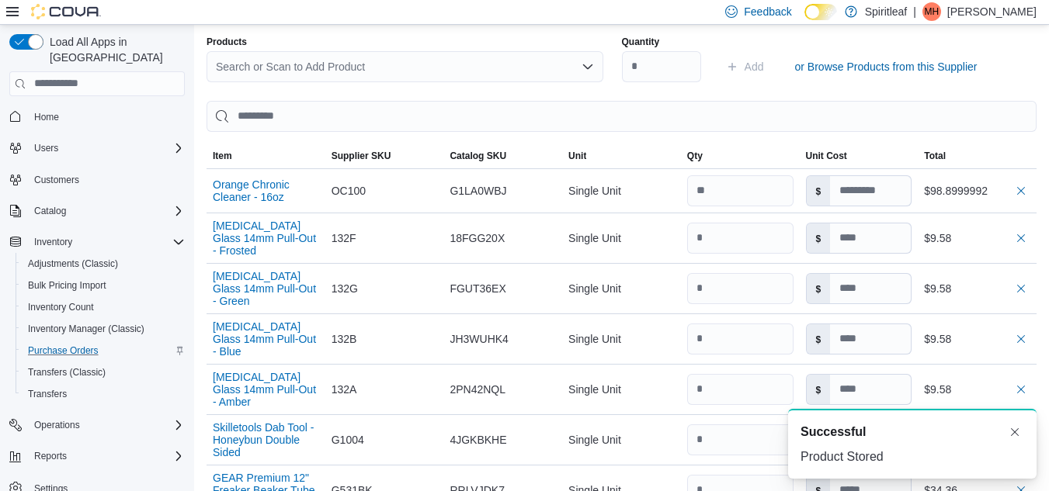
scroll to position [0, 0]
click at [343, 69] on div "Search or Scan to Add Product" at bounding box center [405, 66] width 397 height 31
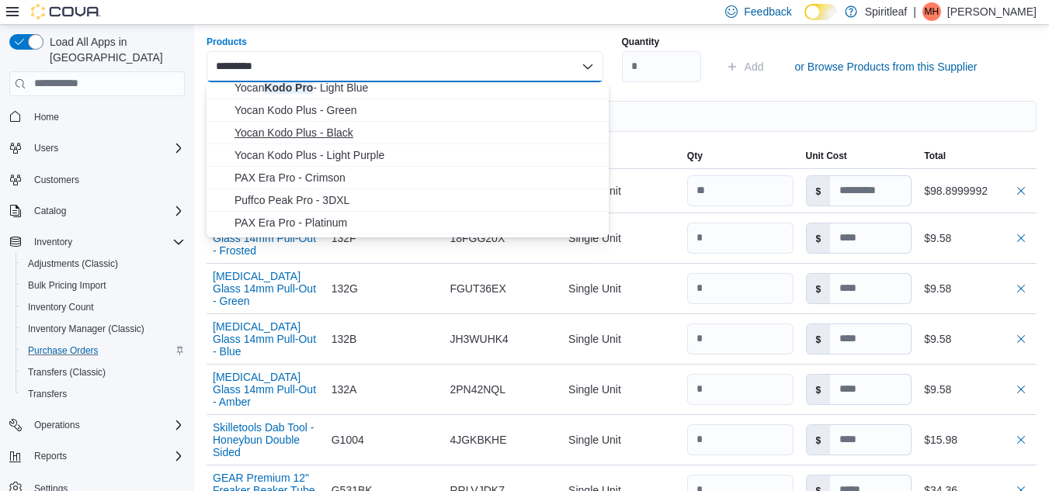
scroll to position [74, 0]
type input "********"
click at [356, 152] on span "Yocan Kodo Plus - Light Purple" at bounding box center [416, 155] width 365 height 16
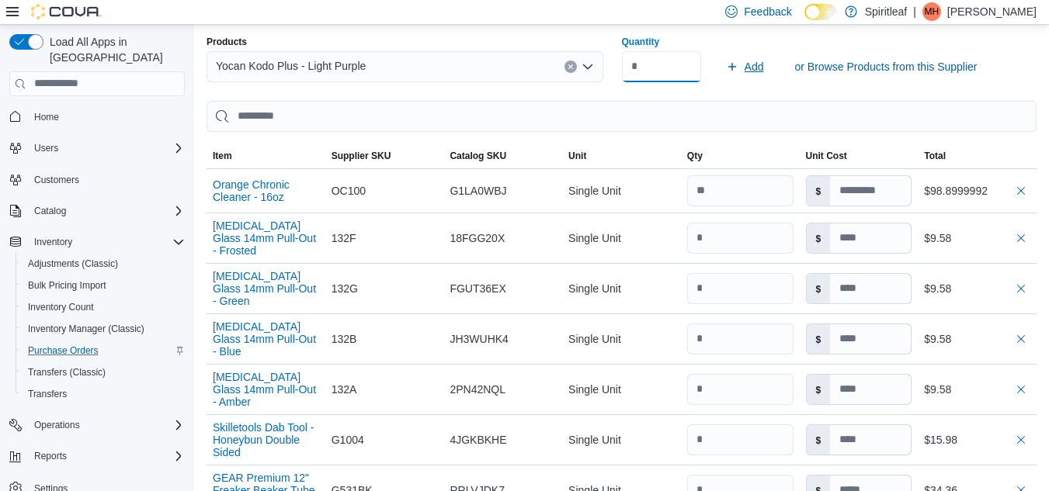
type input "*"
click at [759, 70] on span "Add" at bounding box center [754, 67] width 19 height 16
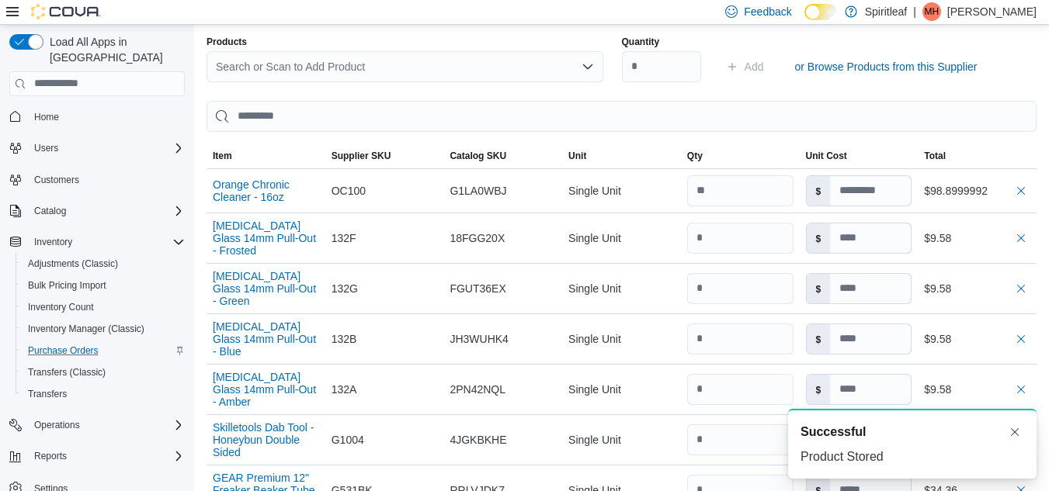
scroll to position [0, 0]
click at [372, 65] on div "Search or Scan to Add Product" at bounding box center [405, 66] width 397 height 31
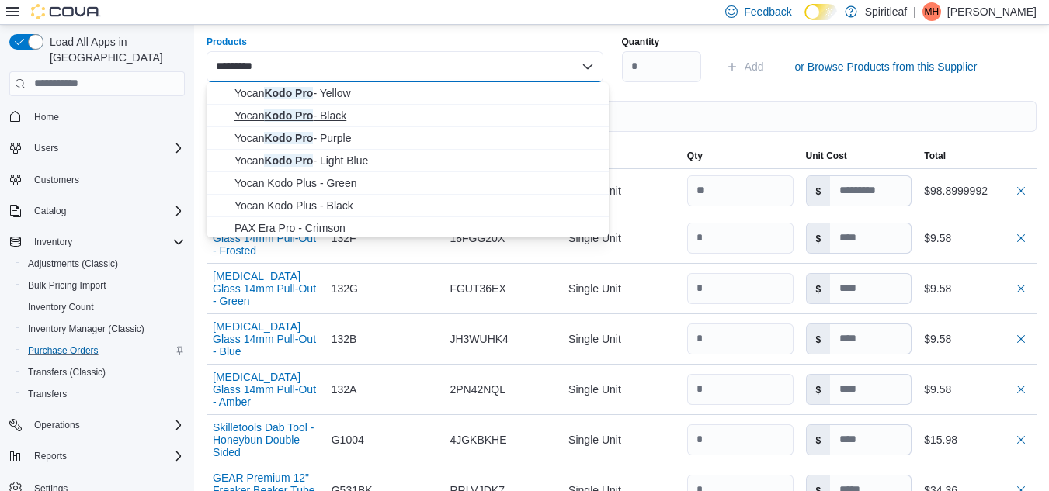
type input "********"
click at [341, 114] on span "Yocan Kodo Pro - Black" at bounding box center [416, 116] width 365 height 16
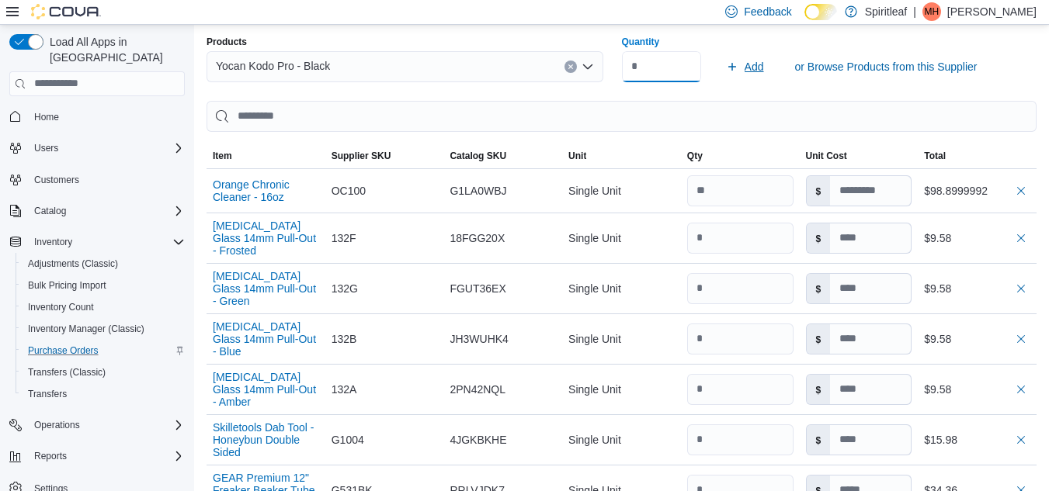
type input "*"
click at [764, 68] on span "Add" at bounding box center [754, 67] width 19 height 16
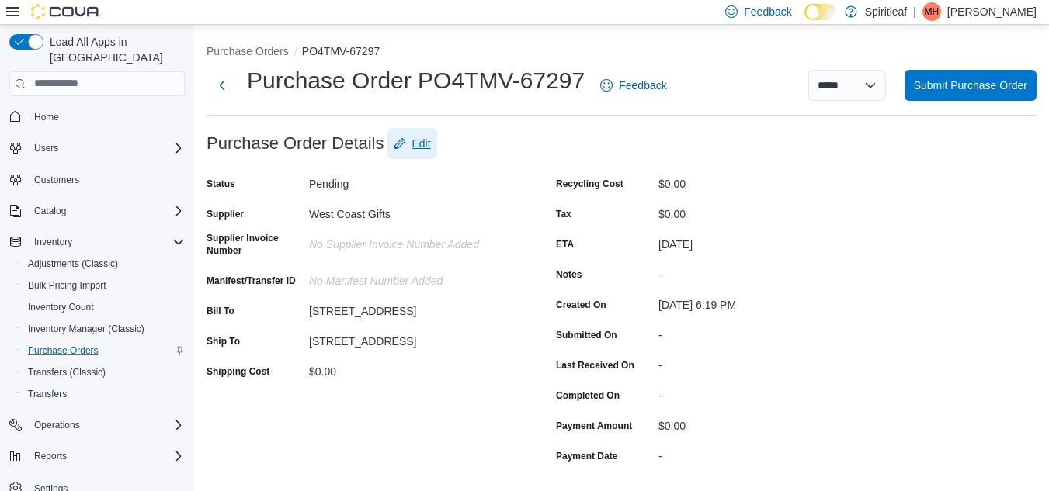
click at [413, 142] on span "Edit" at bounding box center [421, 144] width 19 height 16
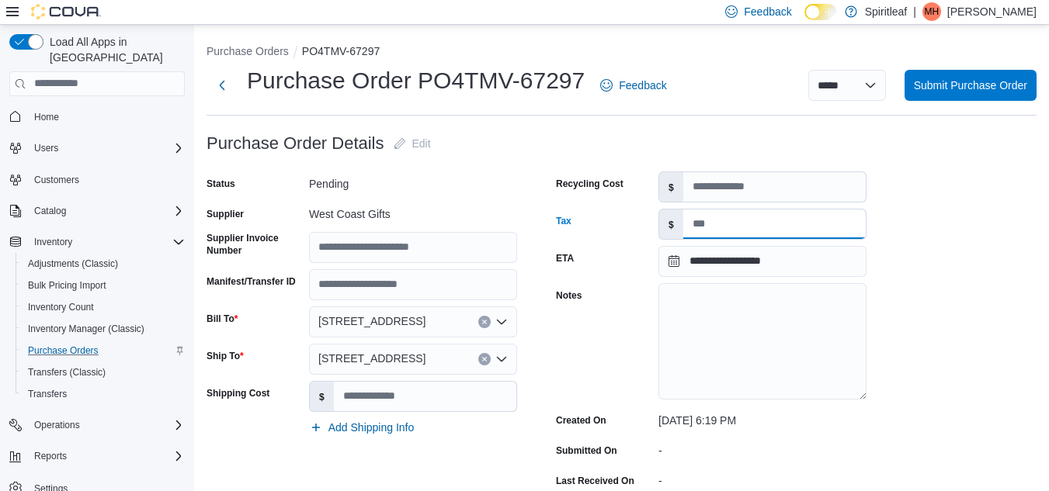
click at [760, 232] on input "Tax" at bounding box center [774, 225] width 182 height 30
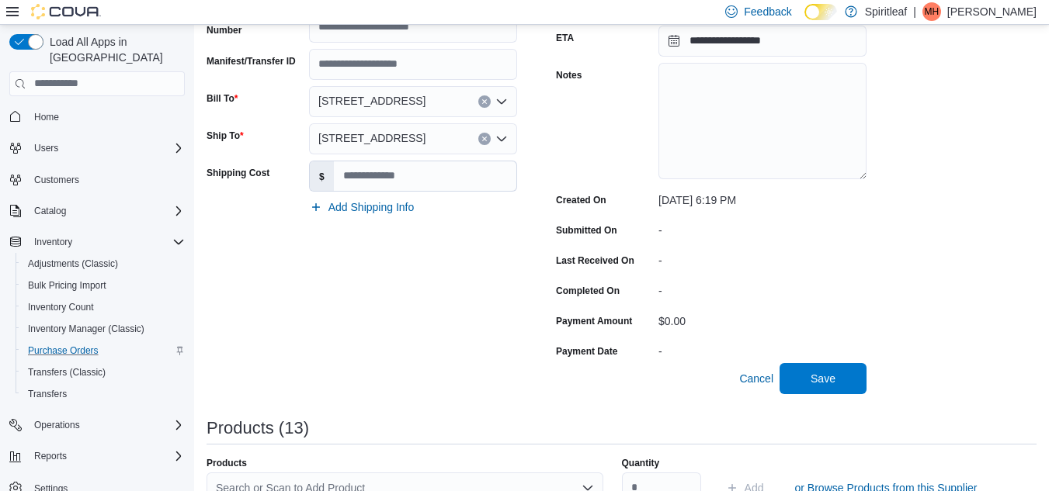
scroll to position [221, 0]
type input "*****"
click at [408, 174] on input "Shipping Cost" at bounding box center [425, 176] width 182 height 30
type input "**"
click at [328, 272] on div "Status Pending Supplier West Coast Gifts Supplier Invoice Number Manifest/Trans…" at bounding box center [362, 156] width 311 height 412
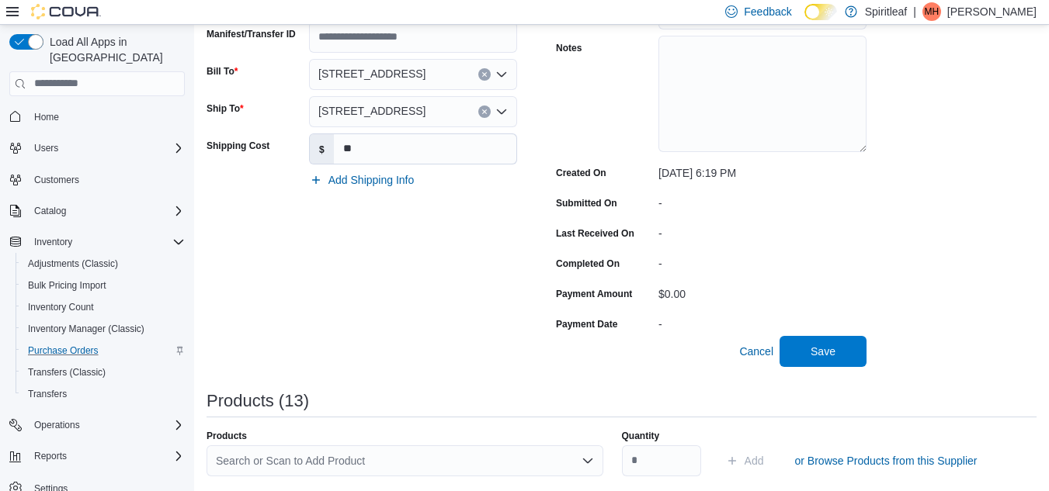
scroll to position [254, 0]
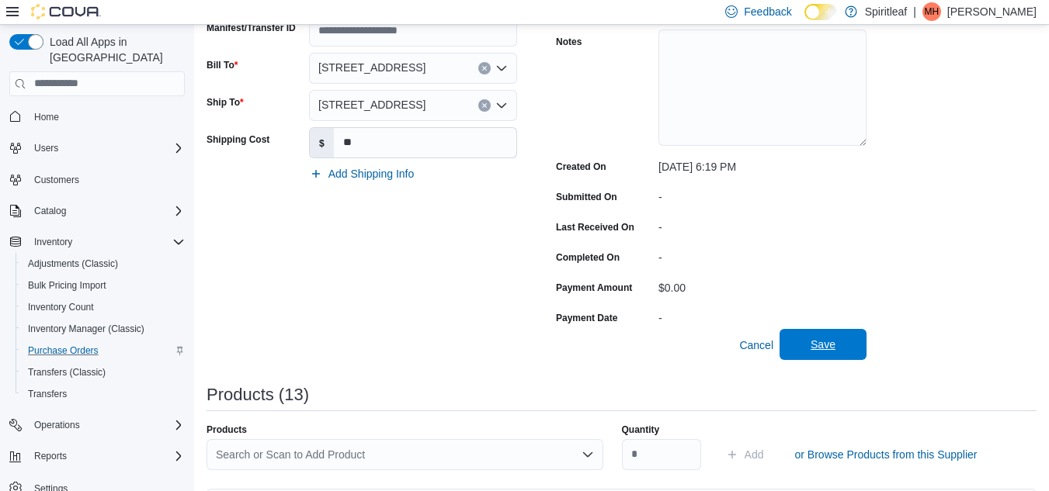
click at [821, 348] on span "Save" at bounding box center [823, 345] width 25 height 16
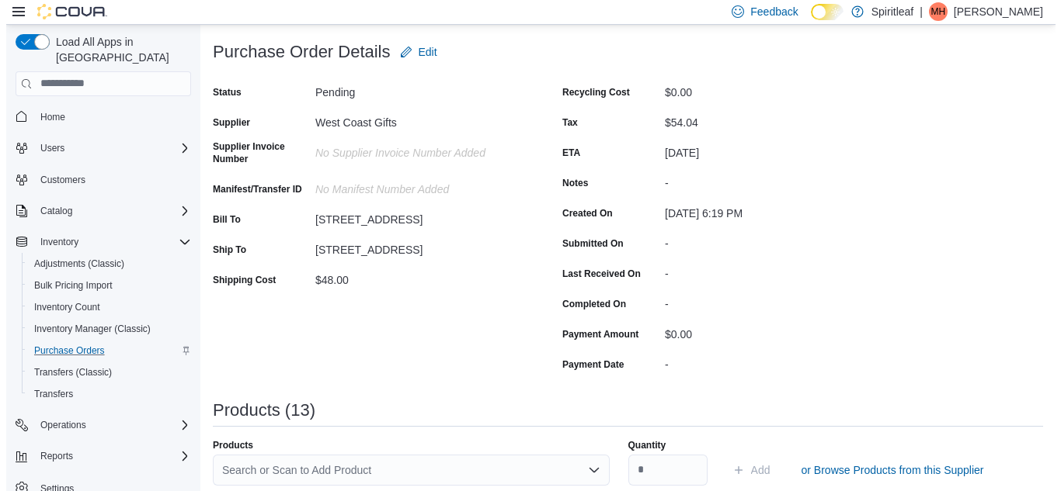
scroll to position [0, 0]
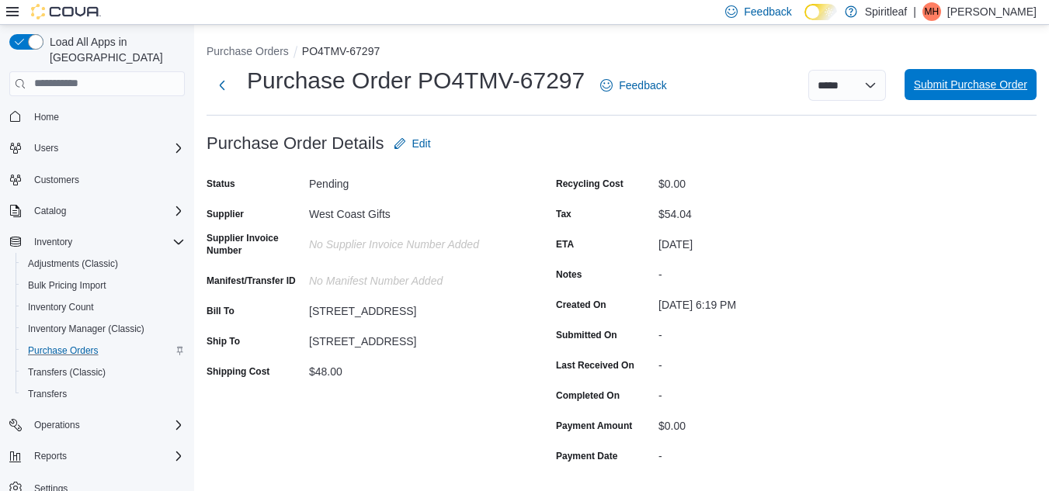
click at [1002, 95] on span "Submit Purchase Order" at bounding box center [970, 84] width 113 height 31
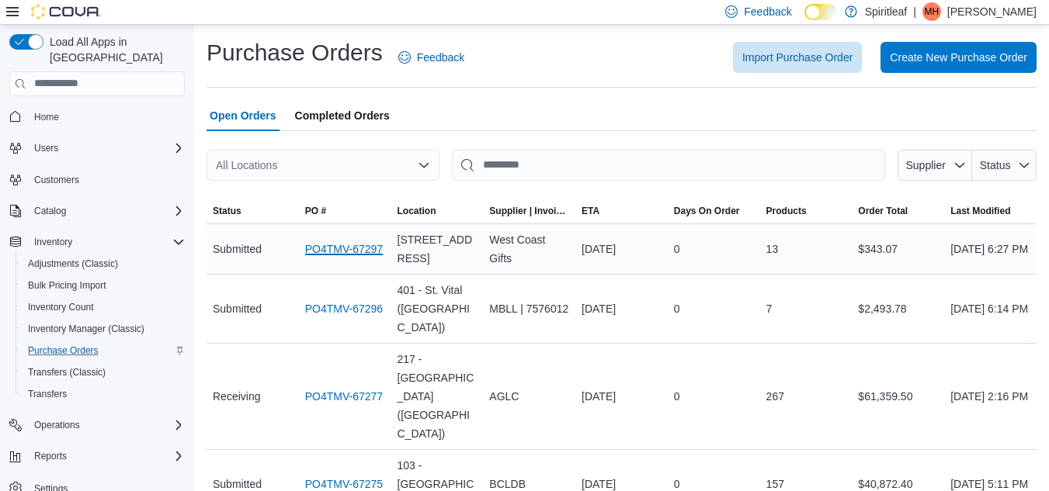
click at [341, 259] on link "PO4TMV-67297" at bounding box center [344, 249] width 78 height 19
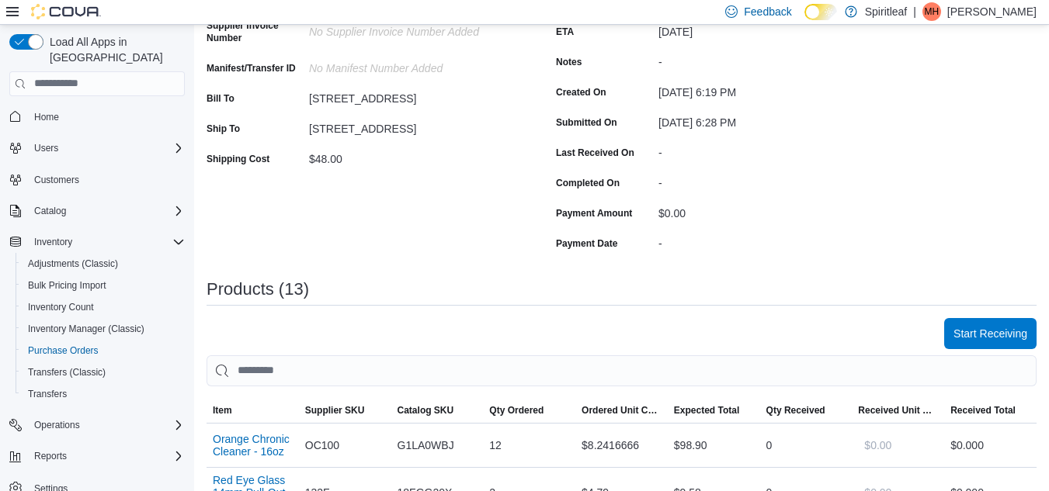
scroll to position [214, 0]
click at [978, 328] on span "Start Receiving" at bounding box center [990, 333] width 74 height 16
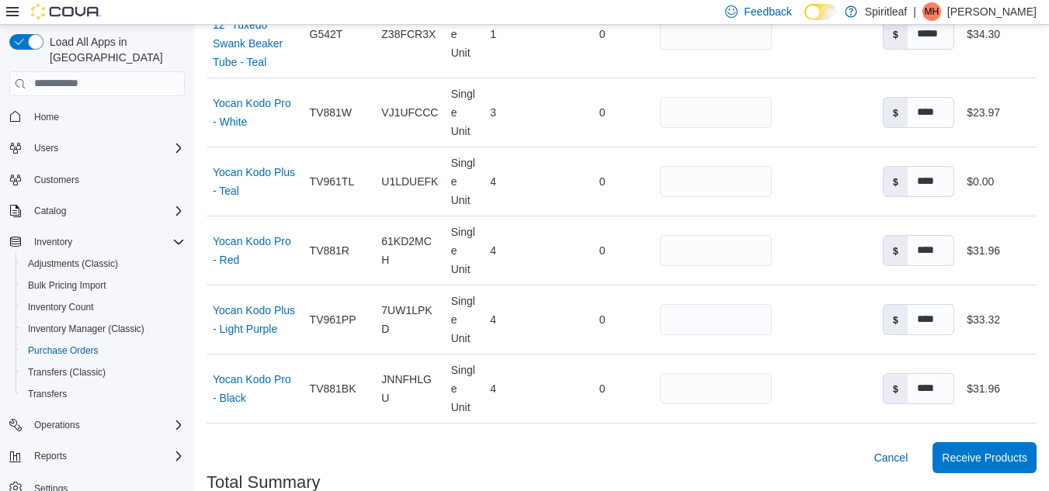
scroll to position [1189, 0]
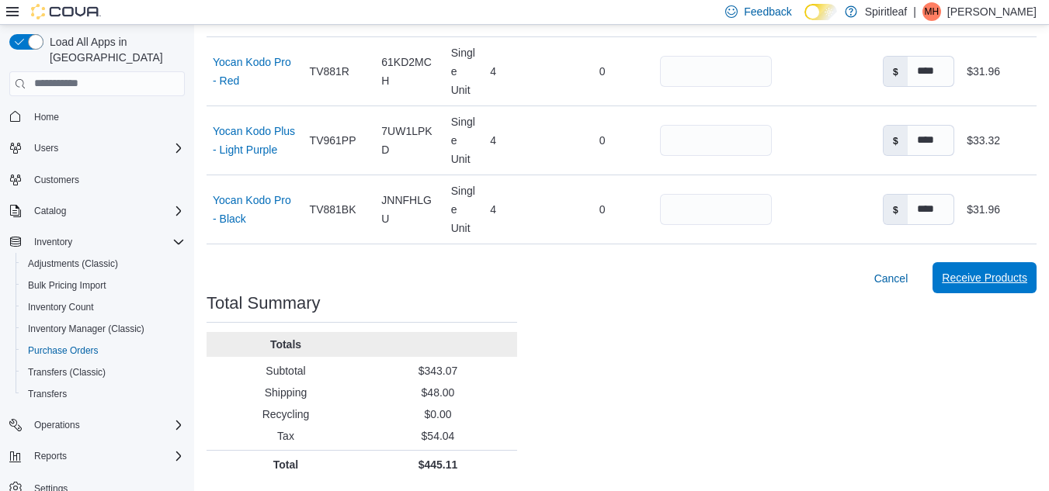
click at [1002, 277] on span "Receive Products" at bounding box center [984, 278] width 85 height 16
